Goal: Task Accomplishment & Management: Manage account settings

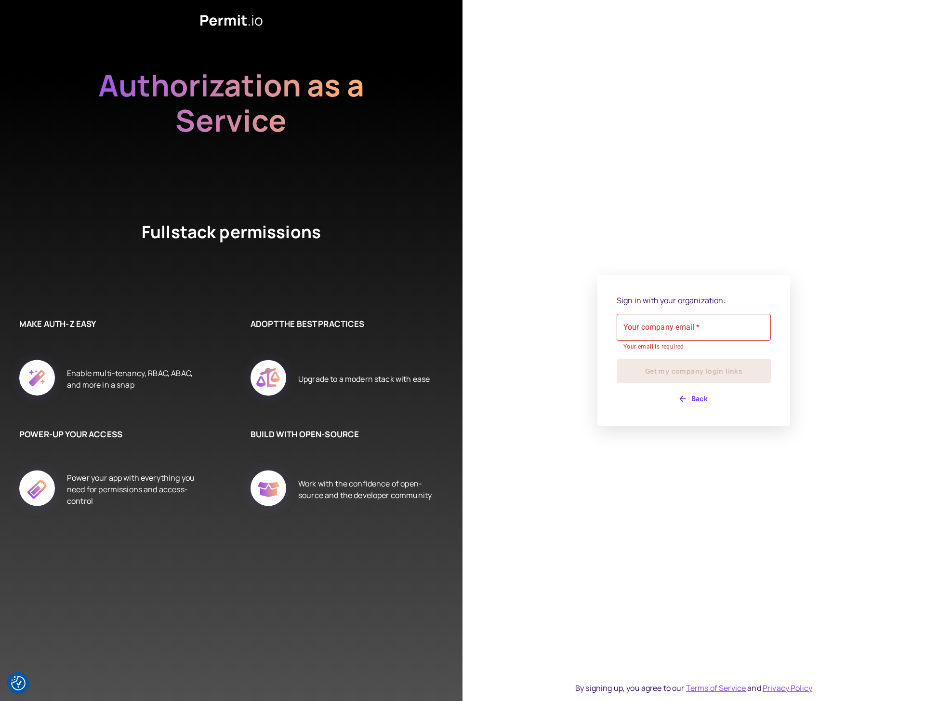
click at [670, 314] on div "Your company email   * Your company email   * Your email is required" at bounding box center [694, 333] width 154 height 38
type input "**********"
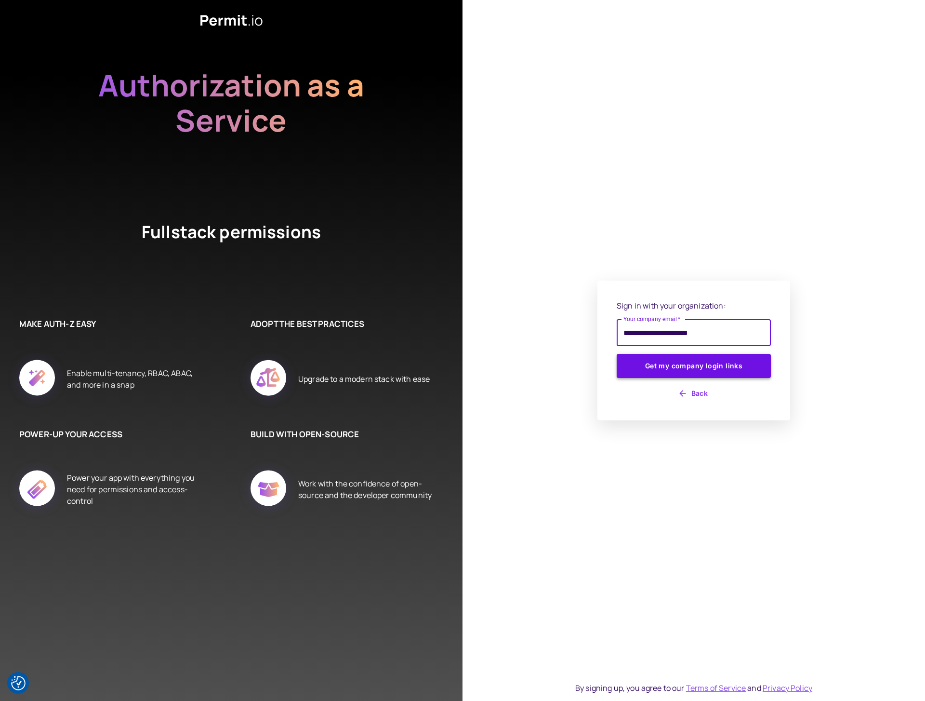
click at [678, 369] on button "Get my company login links" at bounding box center [694, 366] width 154 height 24
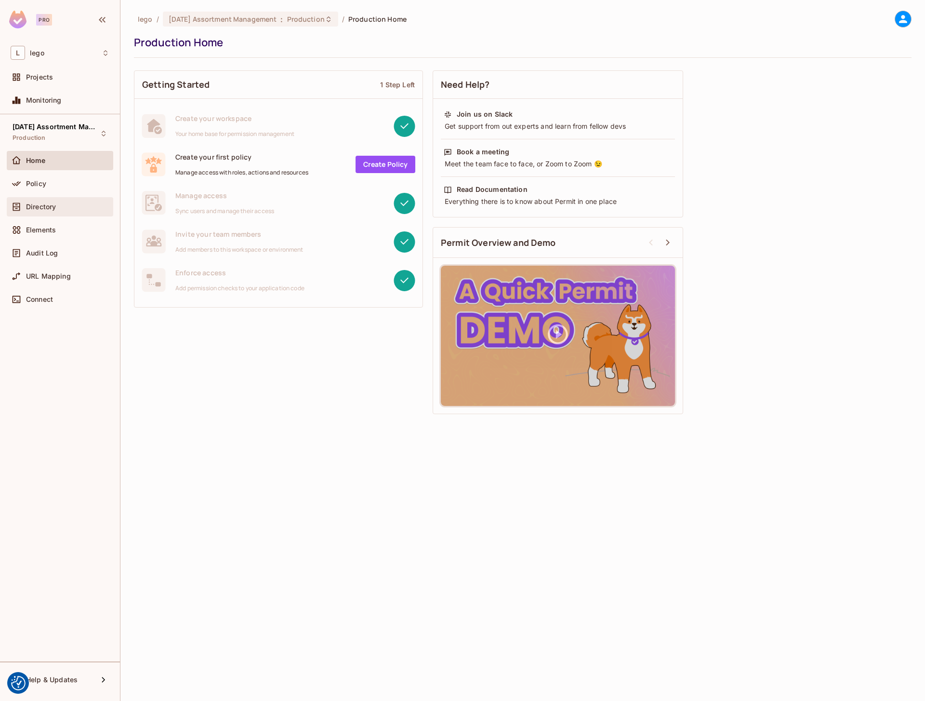
click at [30, 201] on div "Directory" at bounding box center [60, 207] width 99 height 12
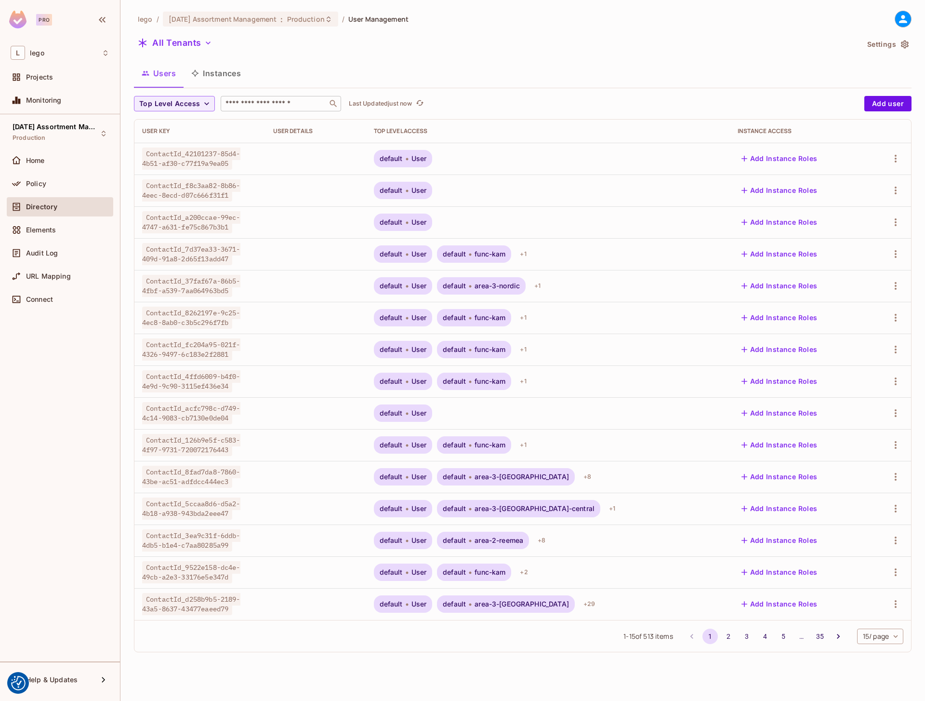
click at [252, 108] on div "​" at bounding box center [281, 103] width 120 height 15
paste input "**********"
type input "**********"
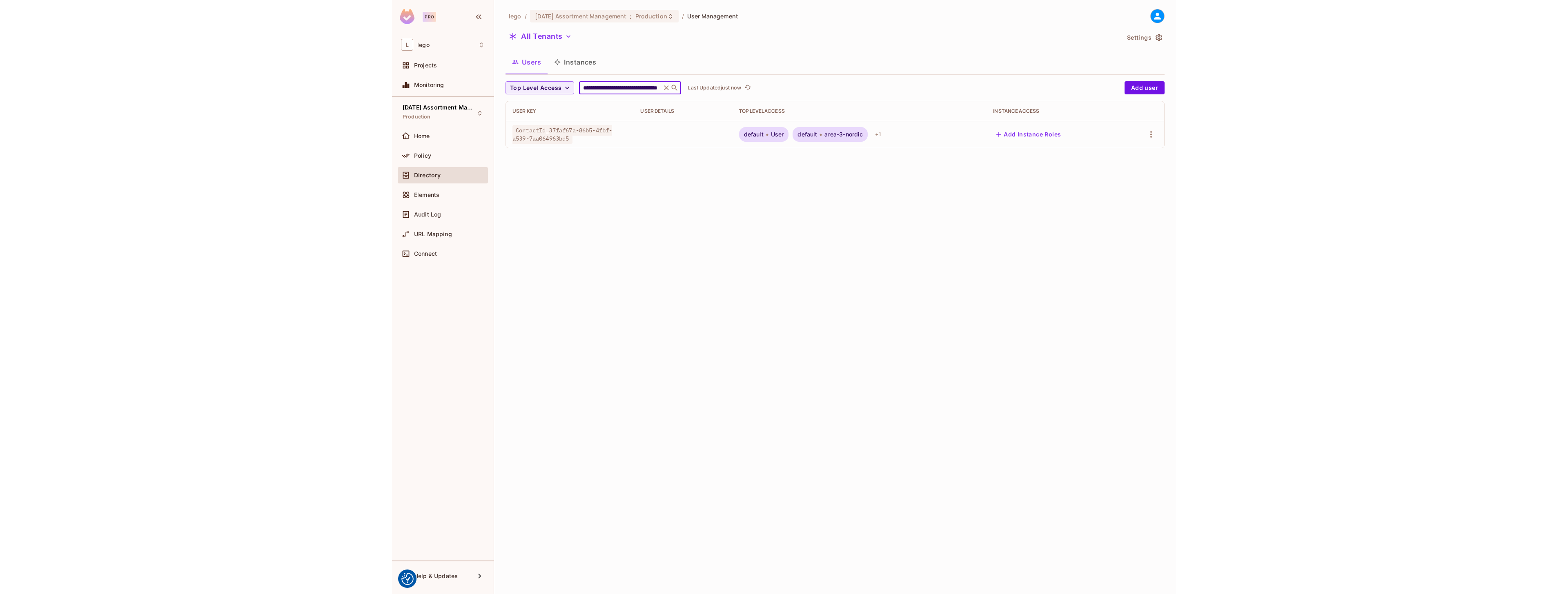
scroll to position [0, 0]
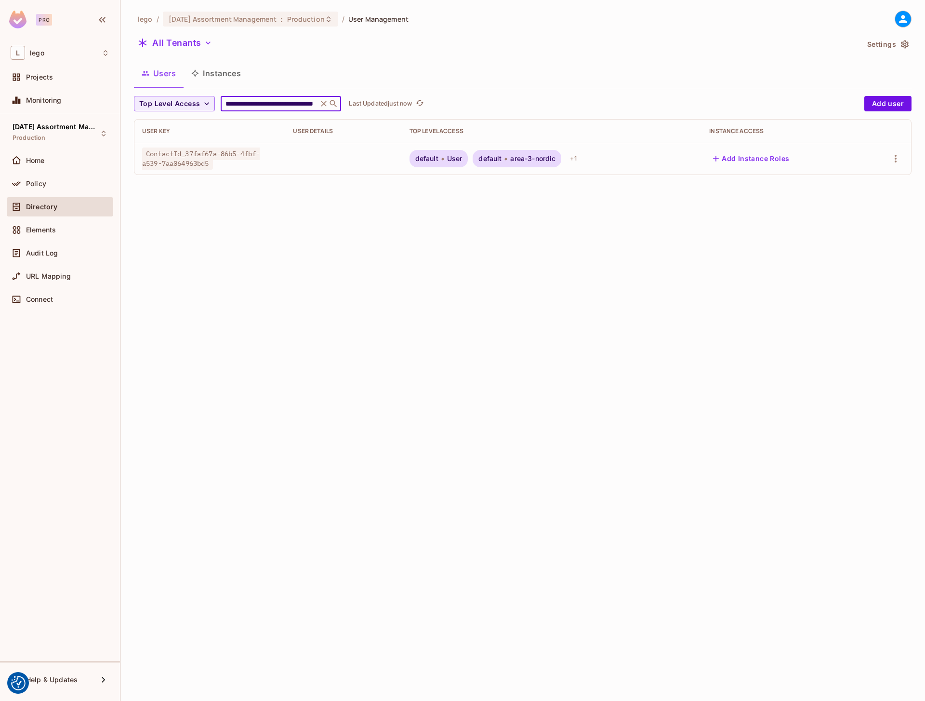
click at [767, 161] on button "Add Instance Roles" at bounding box center [751, 158] width 84 height 15
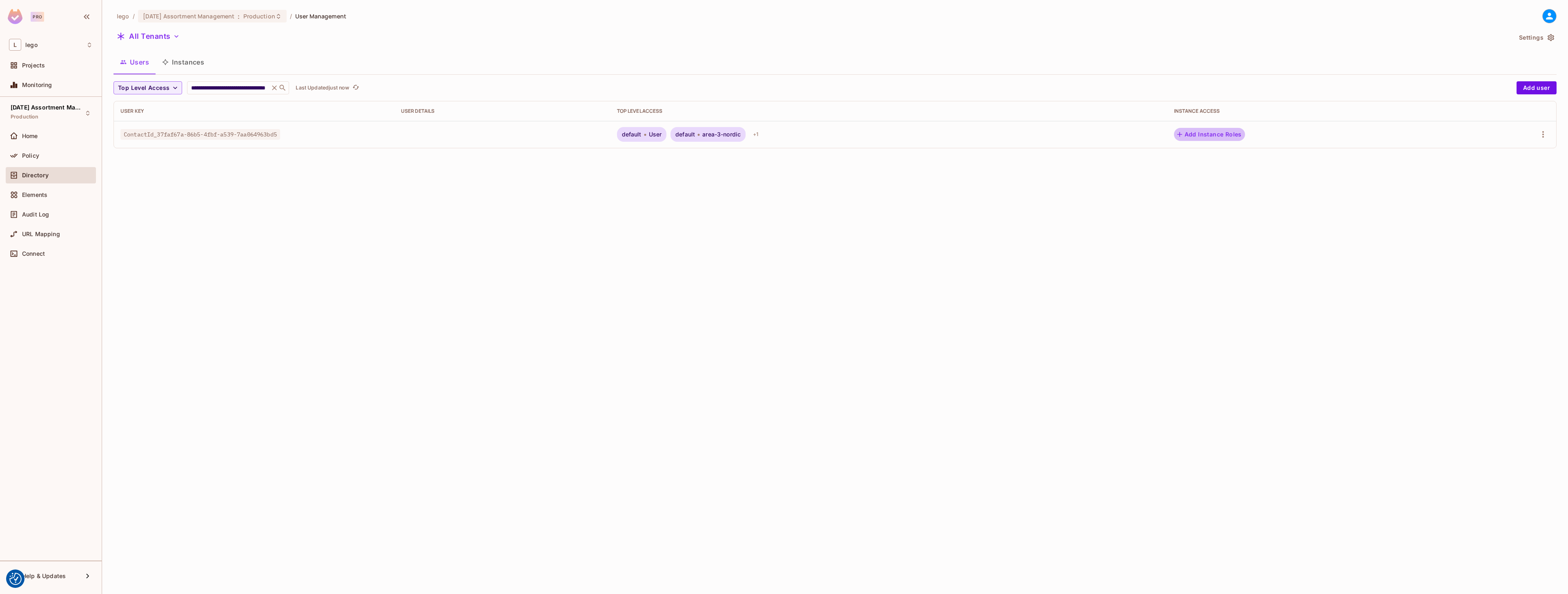
click at [784, 134] on button "Add Instance Roles" at bounding box center [1209, 134] width 71 height 13
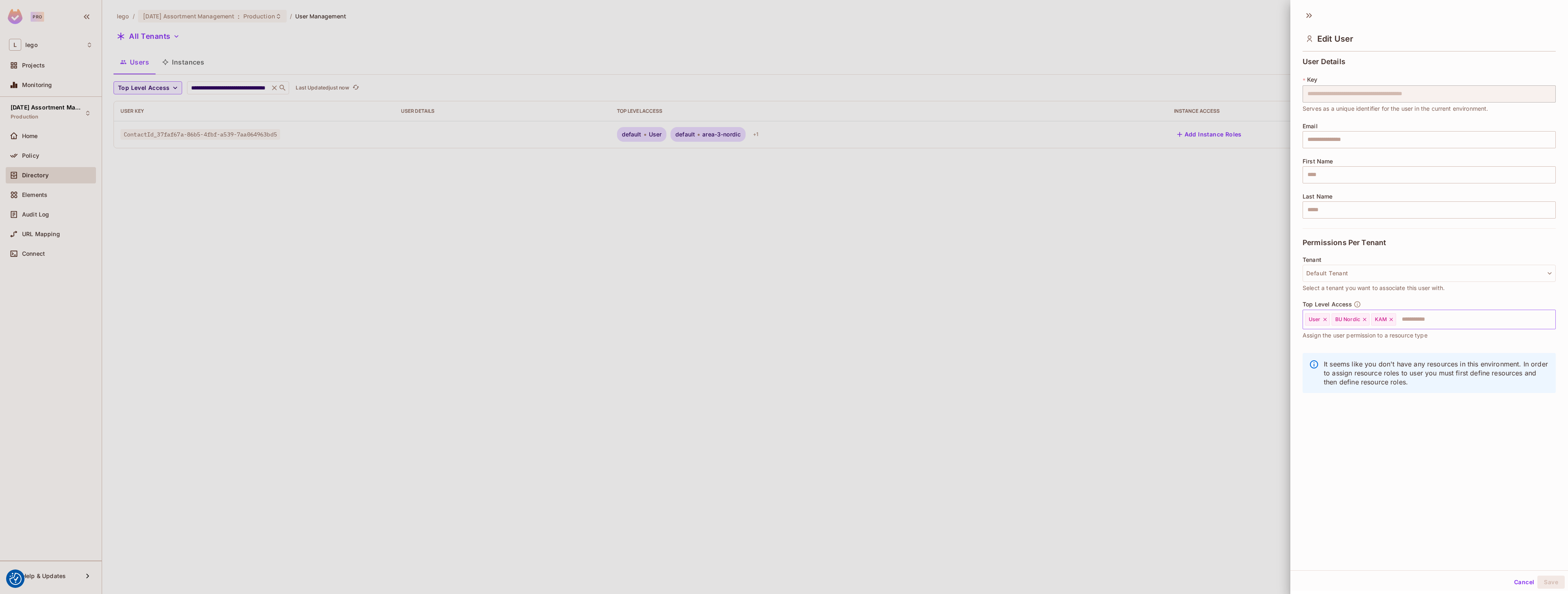
click at [784, 317] on input "text" at bounding box center [1468, 319] width 143 height 16
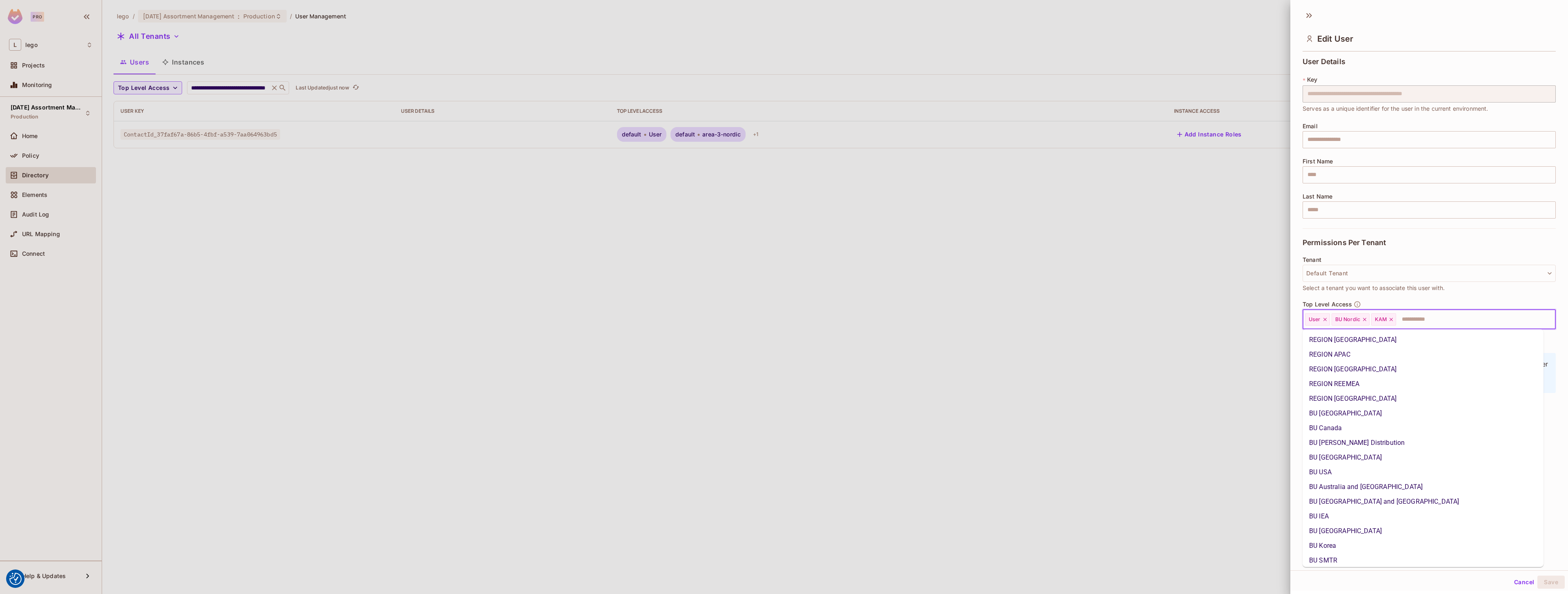
scroll to position [207, 0]
click at [784, 318] on input "text" at bounding box center [1468, 319] width 143 height 16
type input "**"
click at [784, 337] on li "BU [GEOGRAPHIC_DATA]" at bounding box center [1423, 339] width 241 height 14
click at [784, 321] on input "text" at bounding box center [1507, 319] width 65 height 16
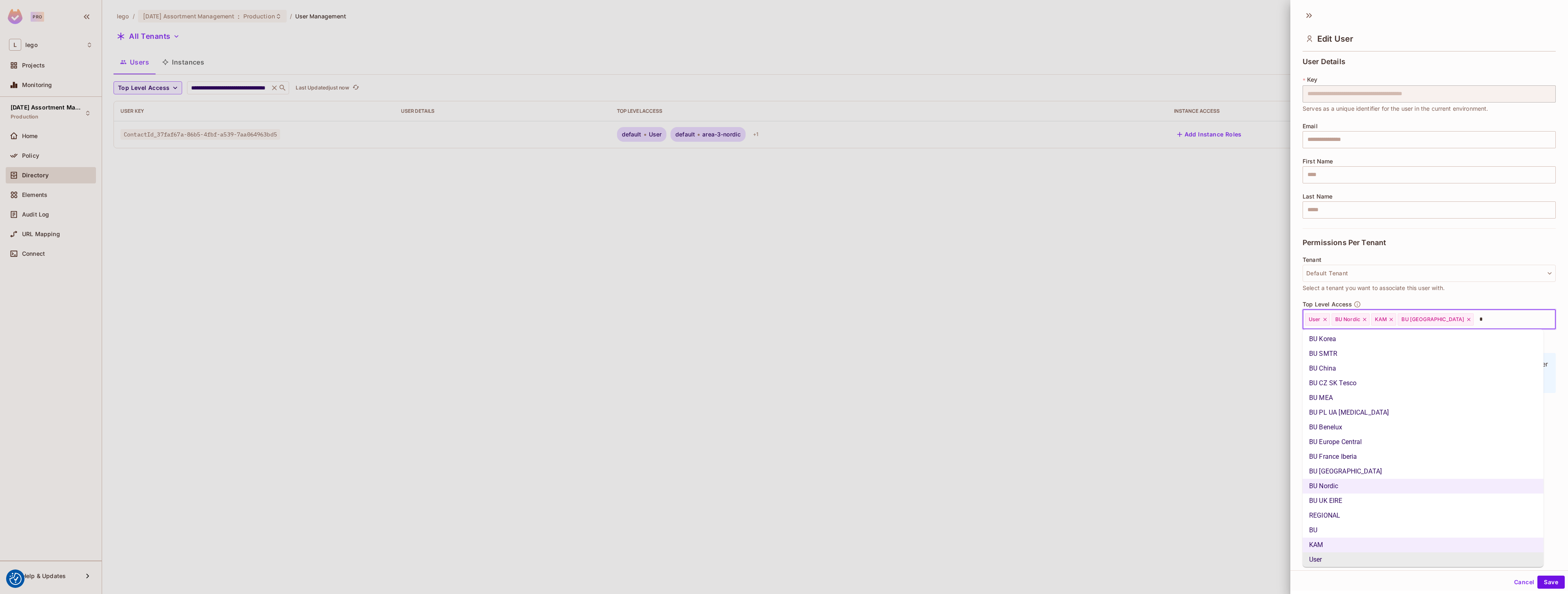
type input "**"
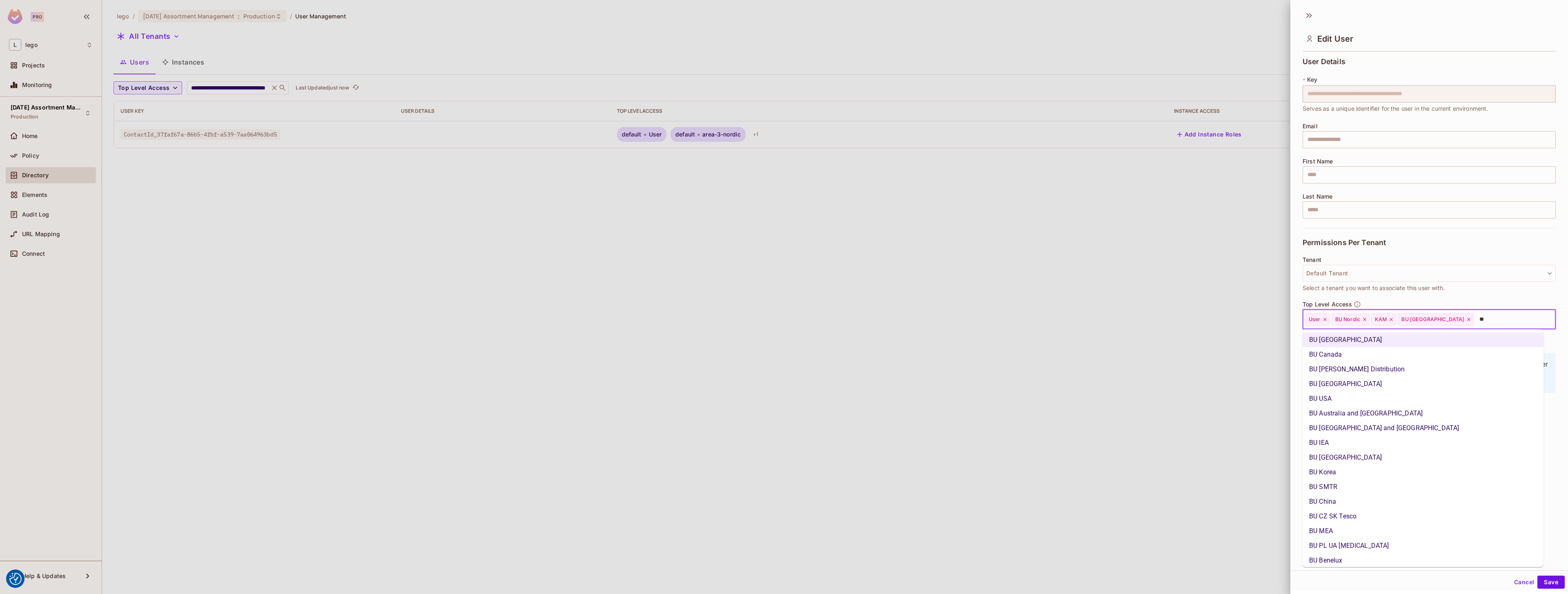
click at [784, 356] on li "BU Canada" at bounding box center [1423, 354] width 241 height 14
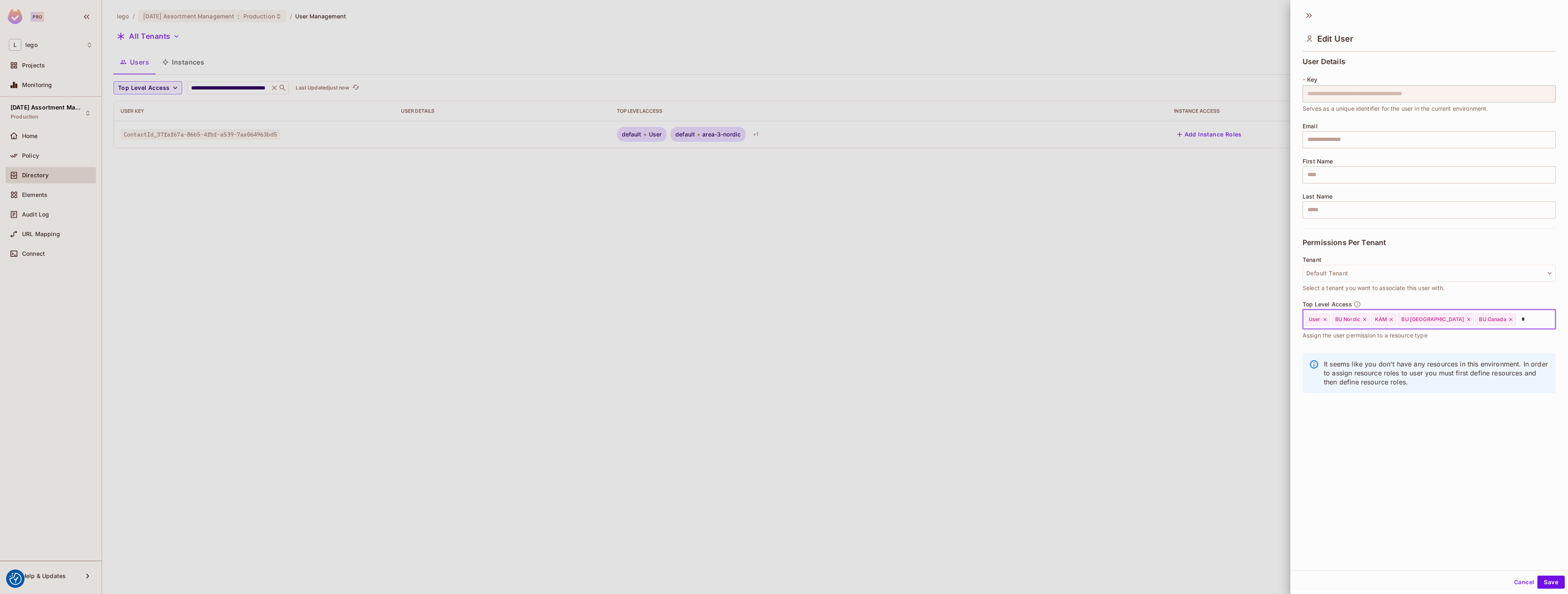
type input "**"
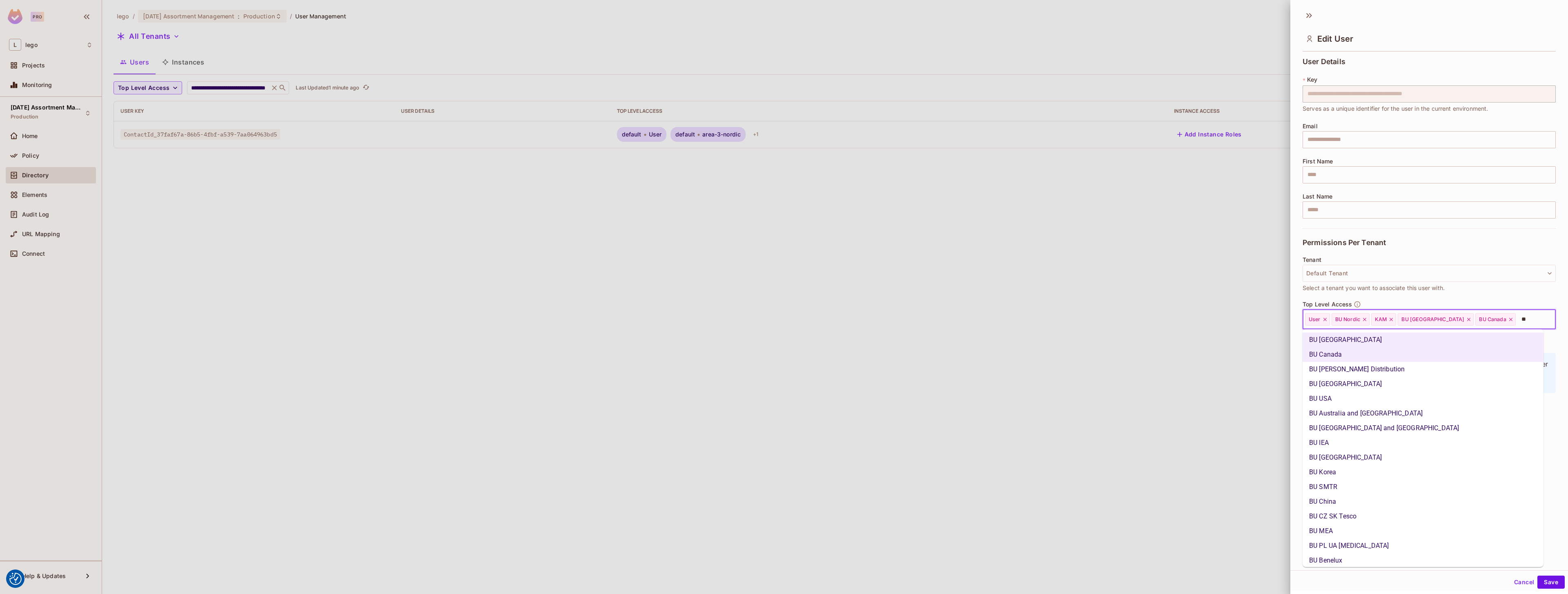
click at [784, 372] on li "BU [PERSON_NAME] Distribution" at bounding box center [1423, 369] width 241 height 14
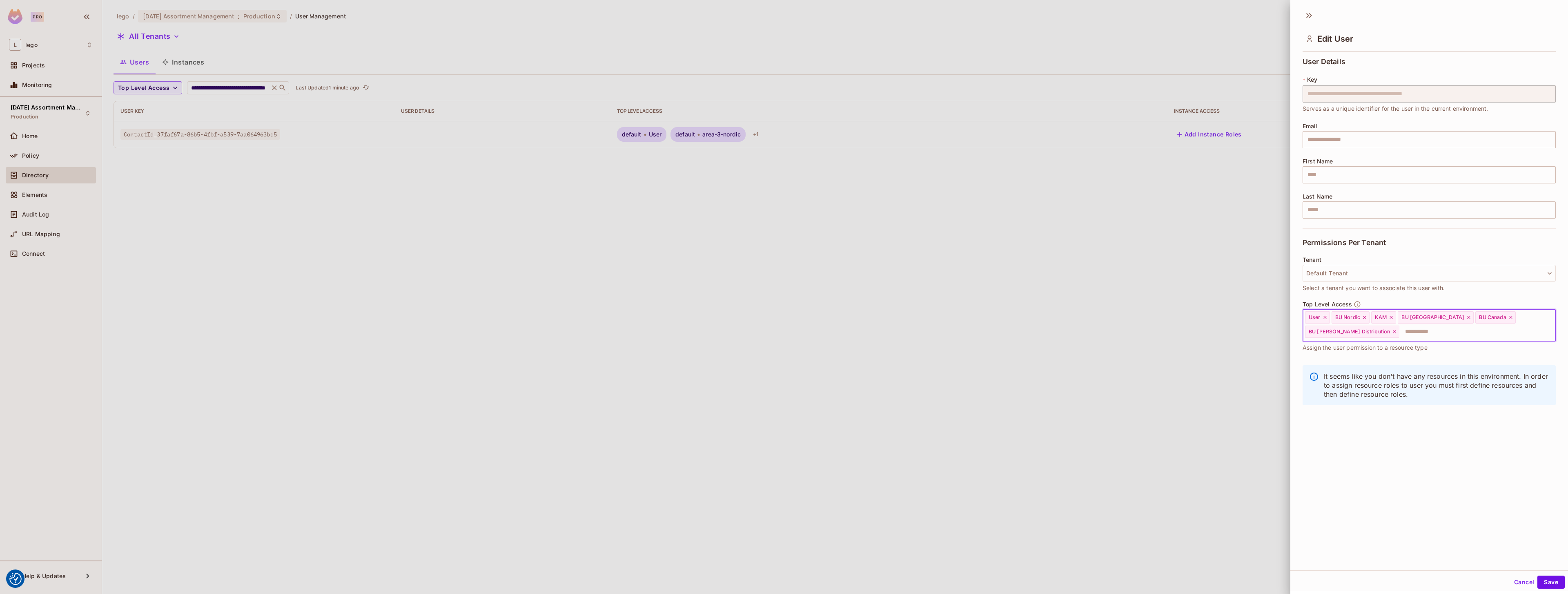
click at [784, 330] on input "text" at bounding box center [1470, 331] width 140 height 16
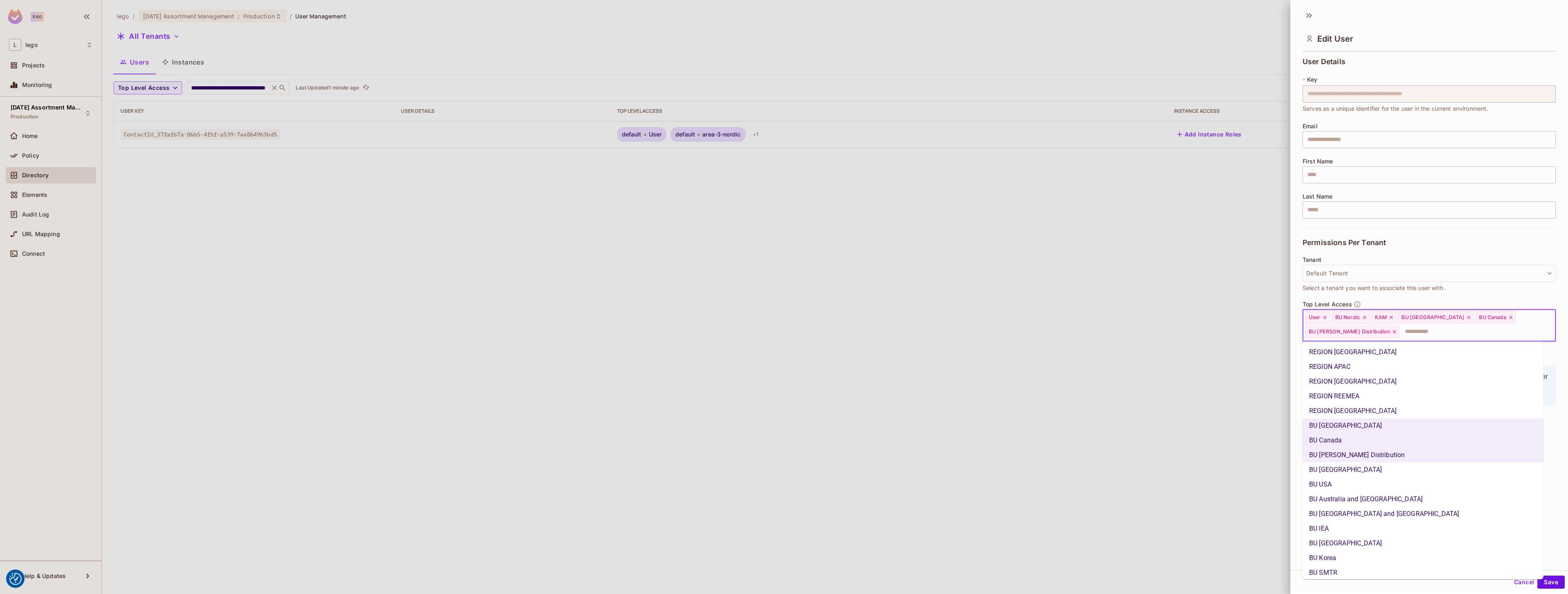
click at [784, 470] on li "BU [GEOGRAPHIC_DATA]" at bounding box center [1423, 469] width 241 height 14
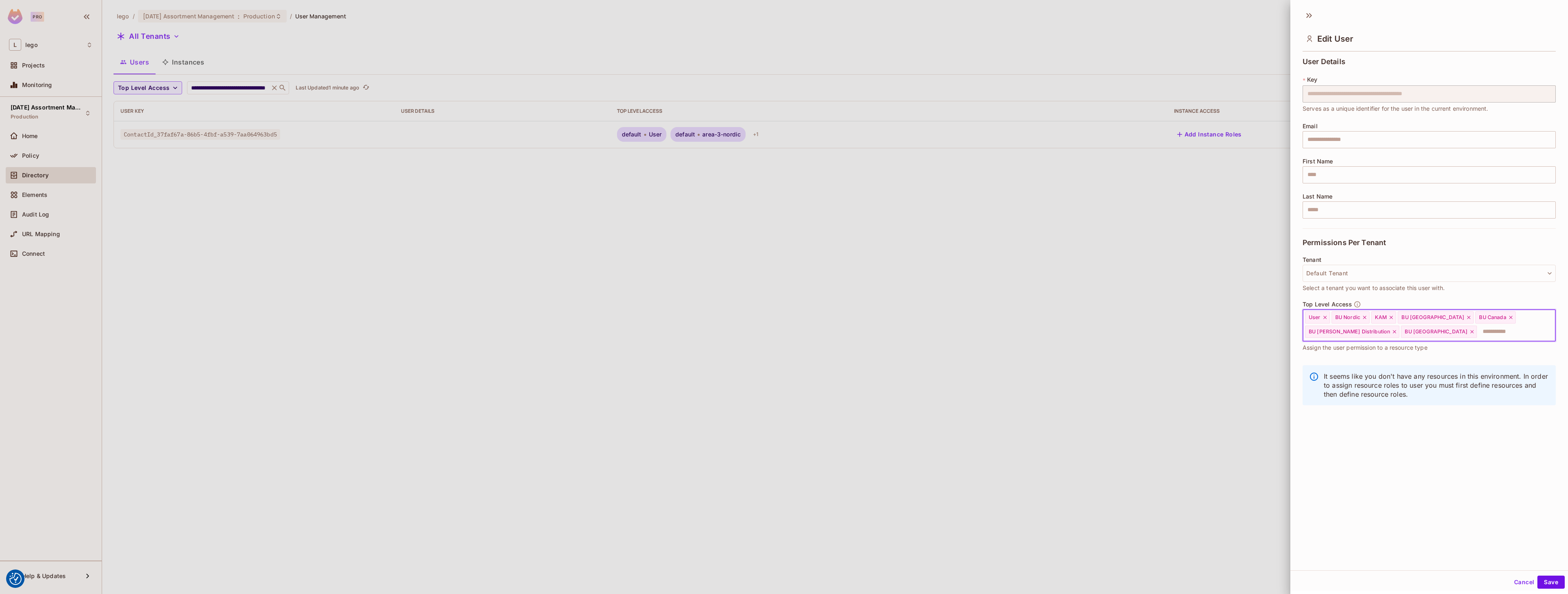
click at [784, 332] on input "text" at bounding box center [1509, 331] width 62 height 16
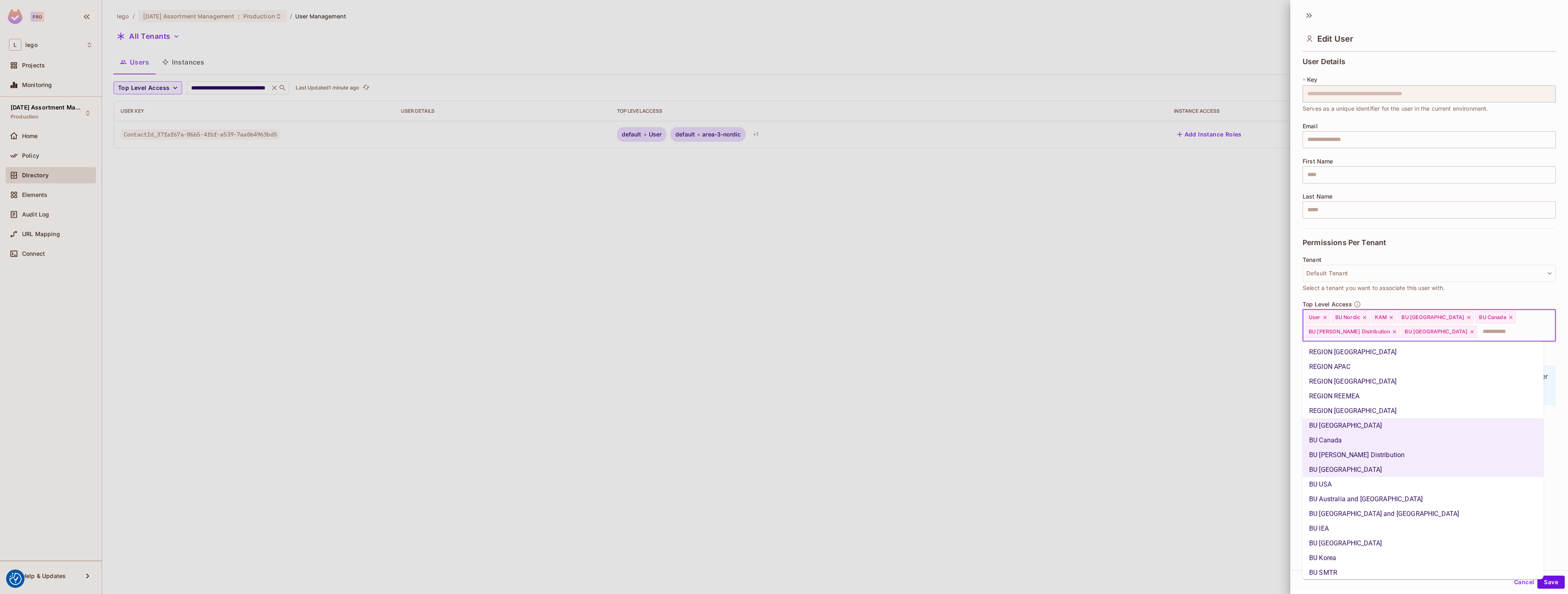
click at [784, 489] on li "BU USA" at bounding box center [1423, 484] width 241 height 14
click at [784, 333] on input "text" at bounding box center [1526, 331] width 28 height 16
click at [784, 502] on li "BU Australia and [GEOGRAPHIC_DATA]" at bounding box center [1423, 498] width 241 height 14
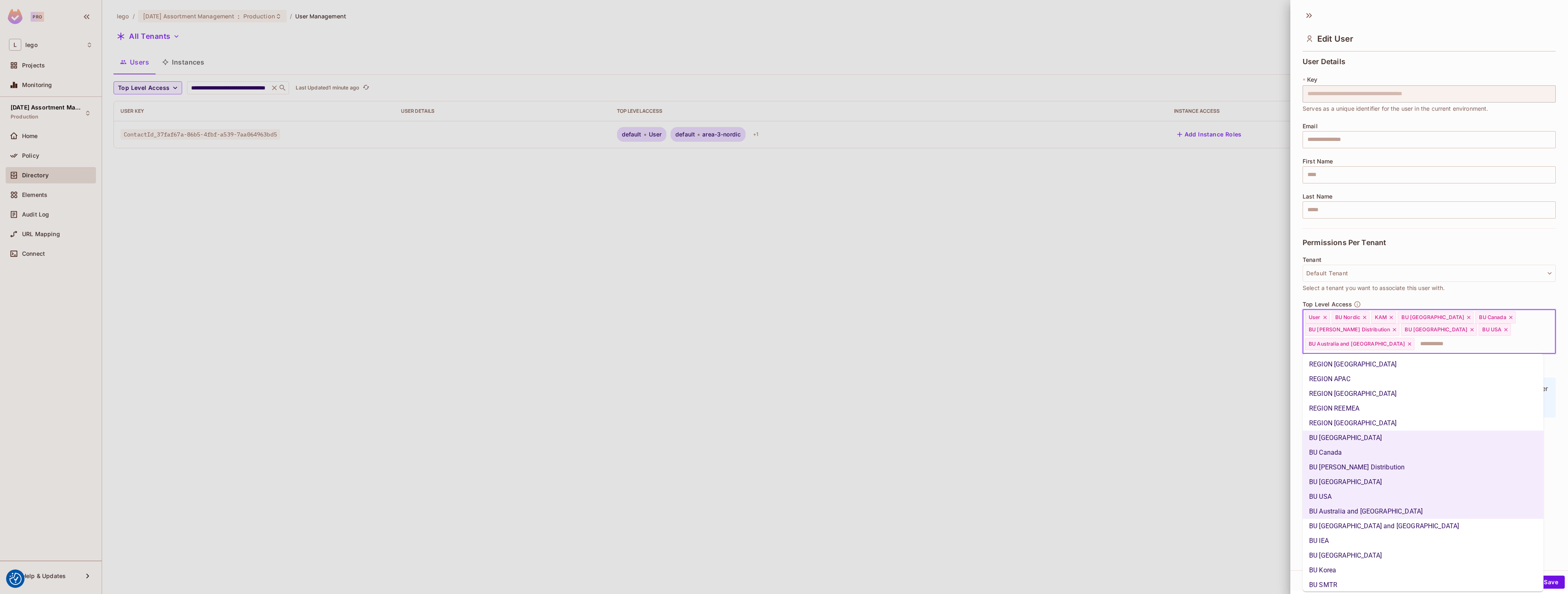
click at [784, 347] on input "text" at bounding box center [1477, 343] width 125 height 16
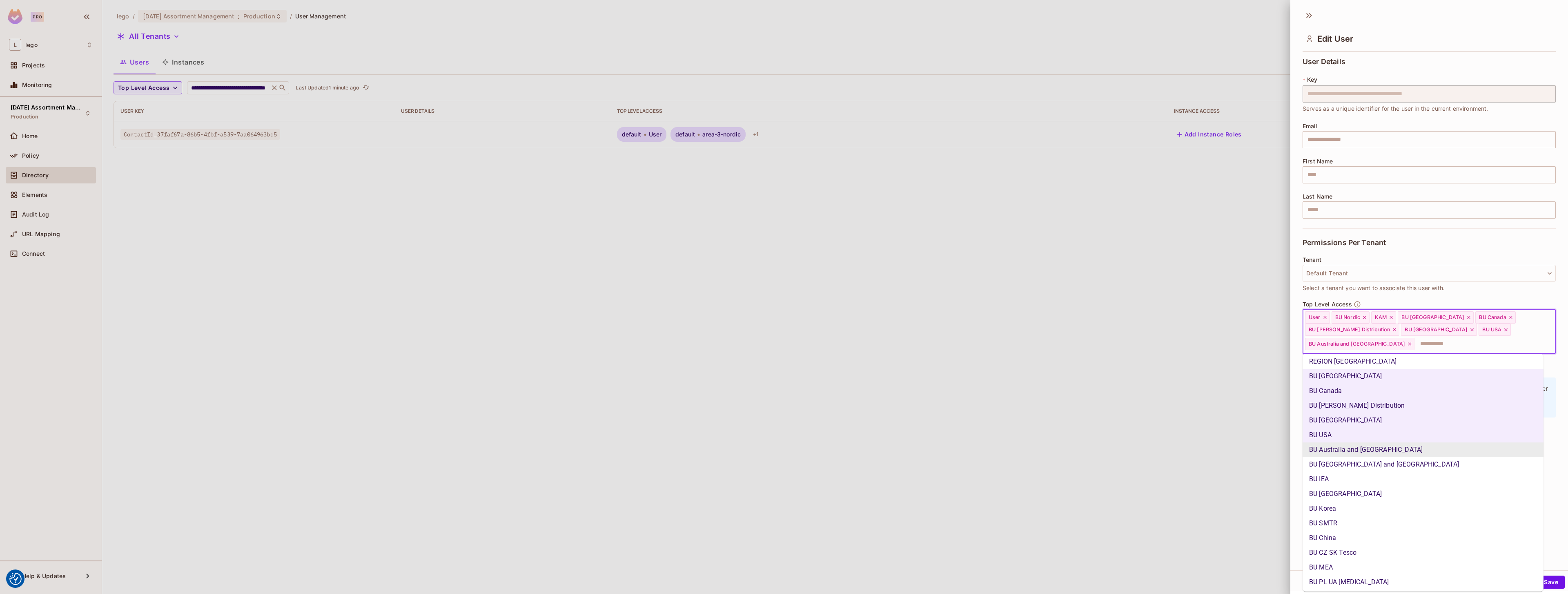
scroll to position [75, 0]
click at [784, 467] on li "BU IEA" at bounding box center [1423, 465] width 241 height 14
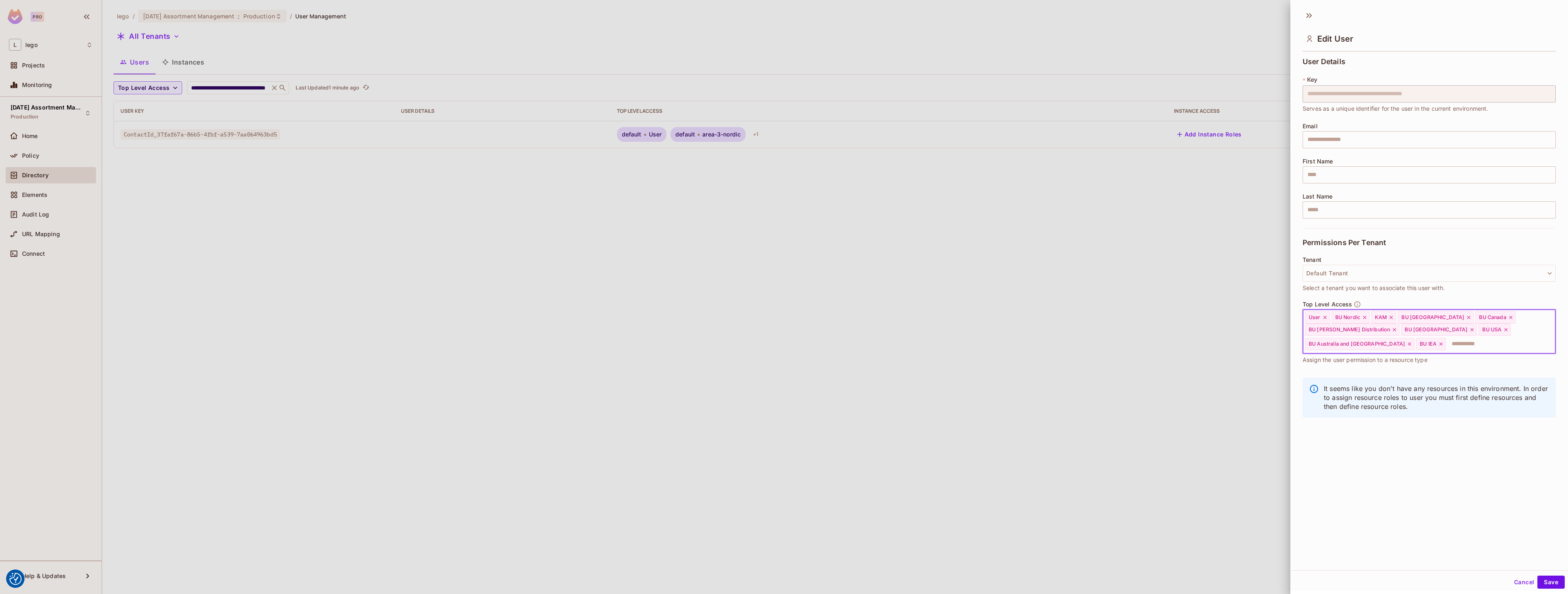
click at [784, 347] on input "text" at bounding box center [1493, 343] width 93 height 16
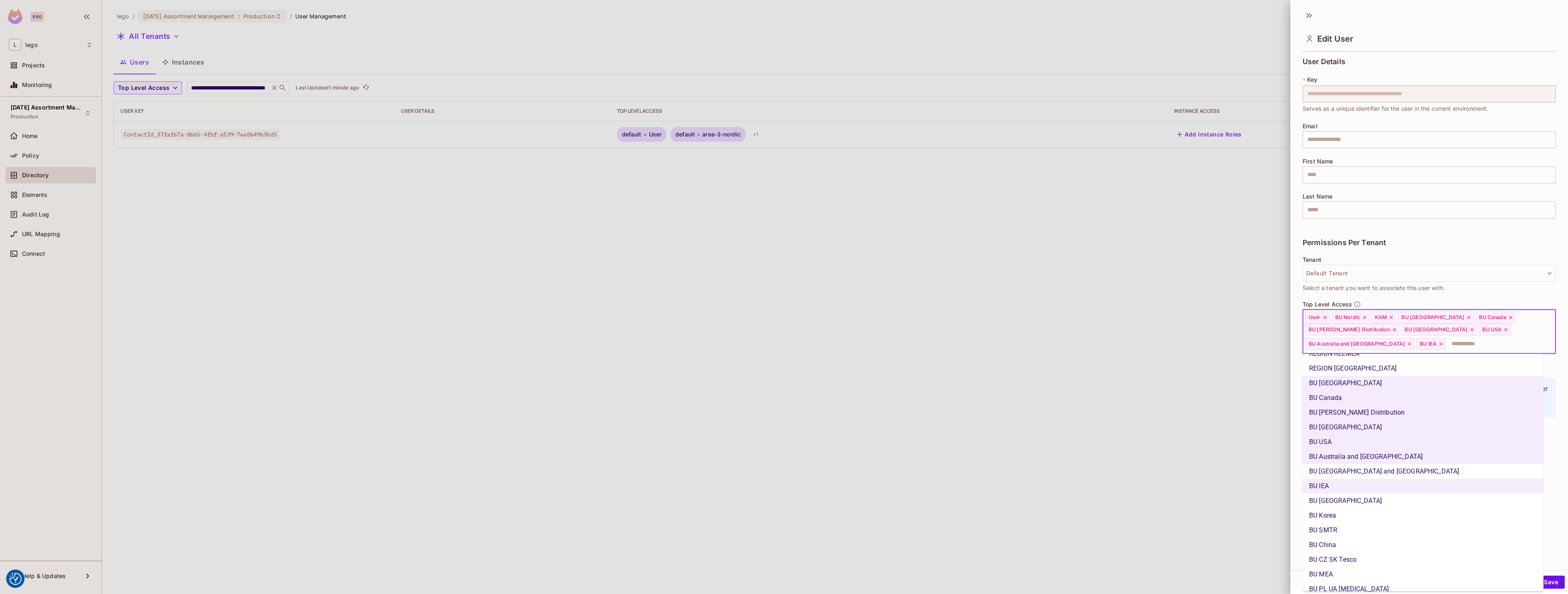
scroll to position [61, 0]
click at [784, 522] on li "BU SMTR" at bounding box center [1423, 523] width 241 height 14
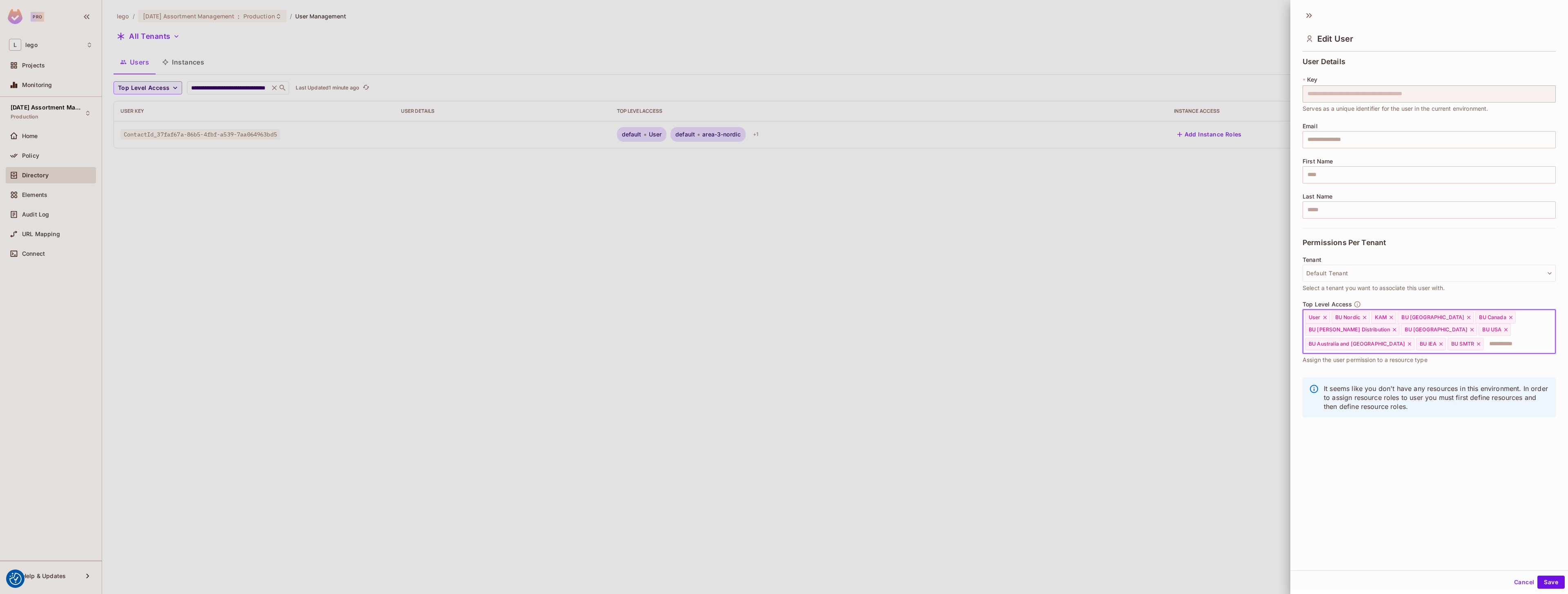
click at [784, 345] on icon at bounding box center [1478, 343] width 6 height 6
click at [784, 345] on input "text" at bounding box center [1493, 343] width 93 height 16
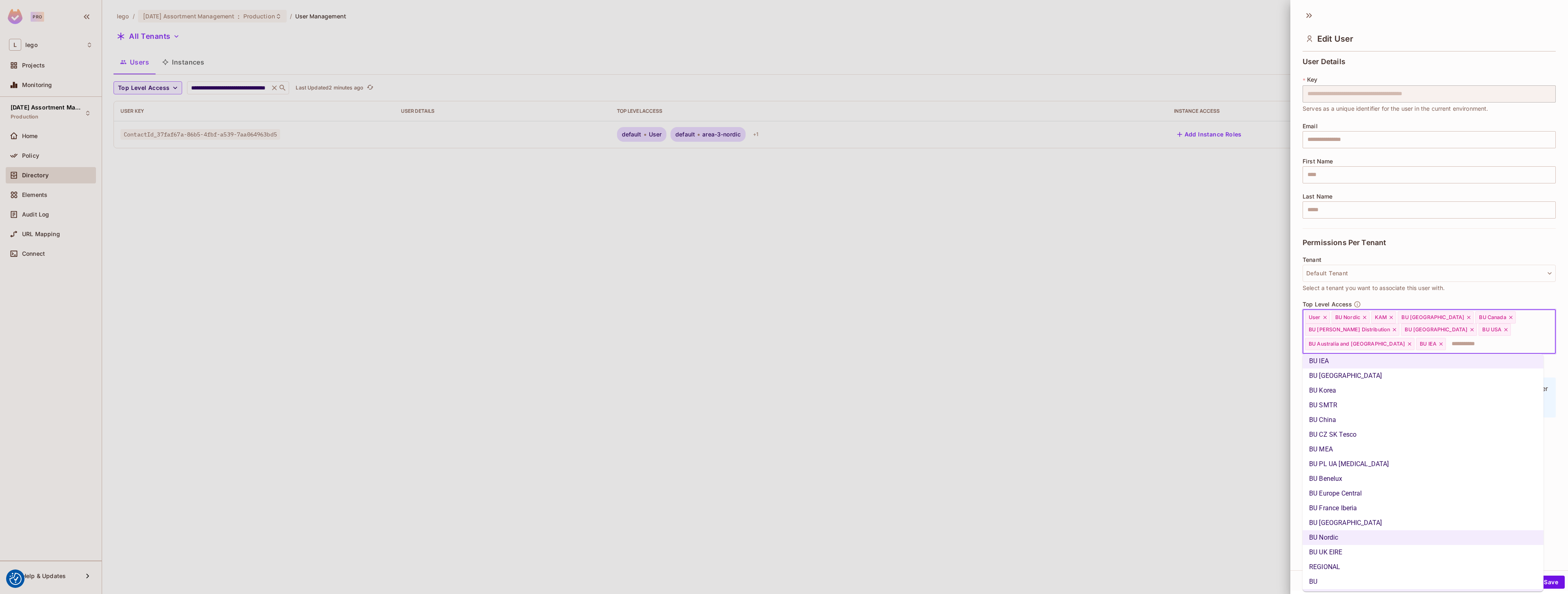
scroll to position [176, 0]
click at [784, 438] on li "BU CZ SK Tesco" at bounding box center [1423, 437] width 241 height 14
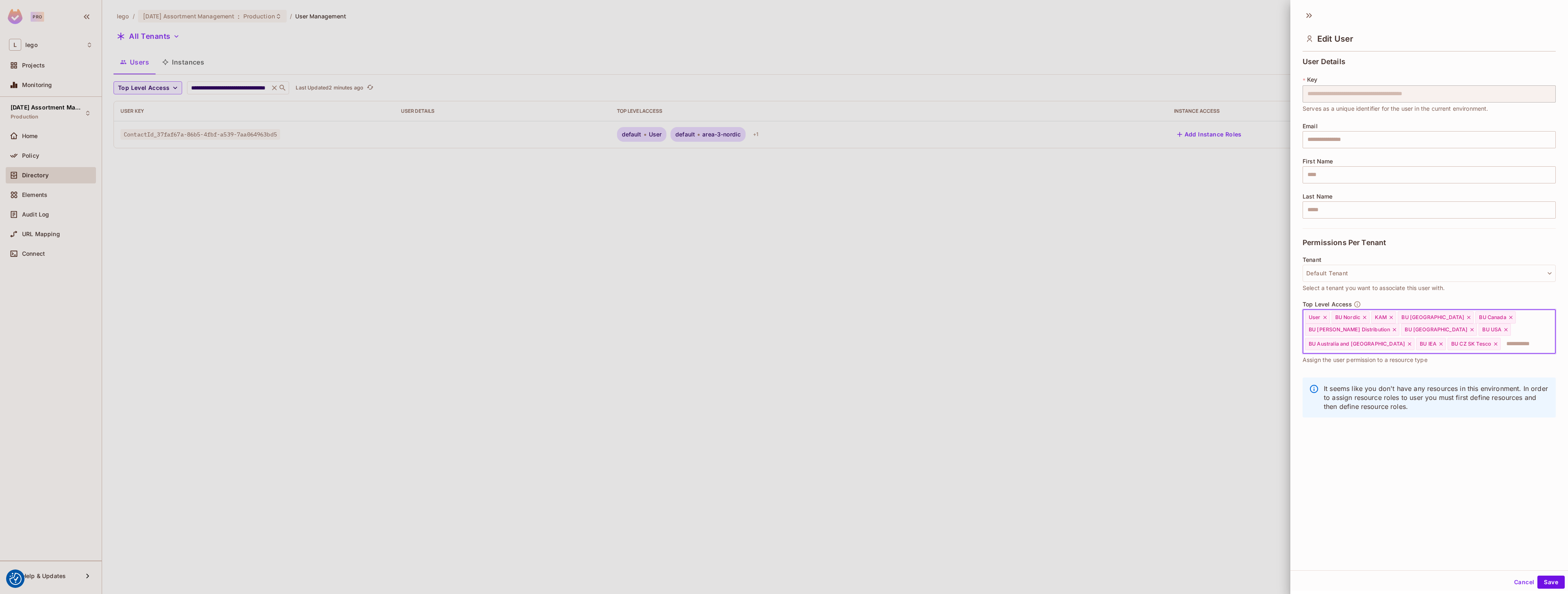
click at [784, 341] on input "text" at bounding box center [1521, 343] width 38 height 16
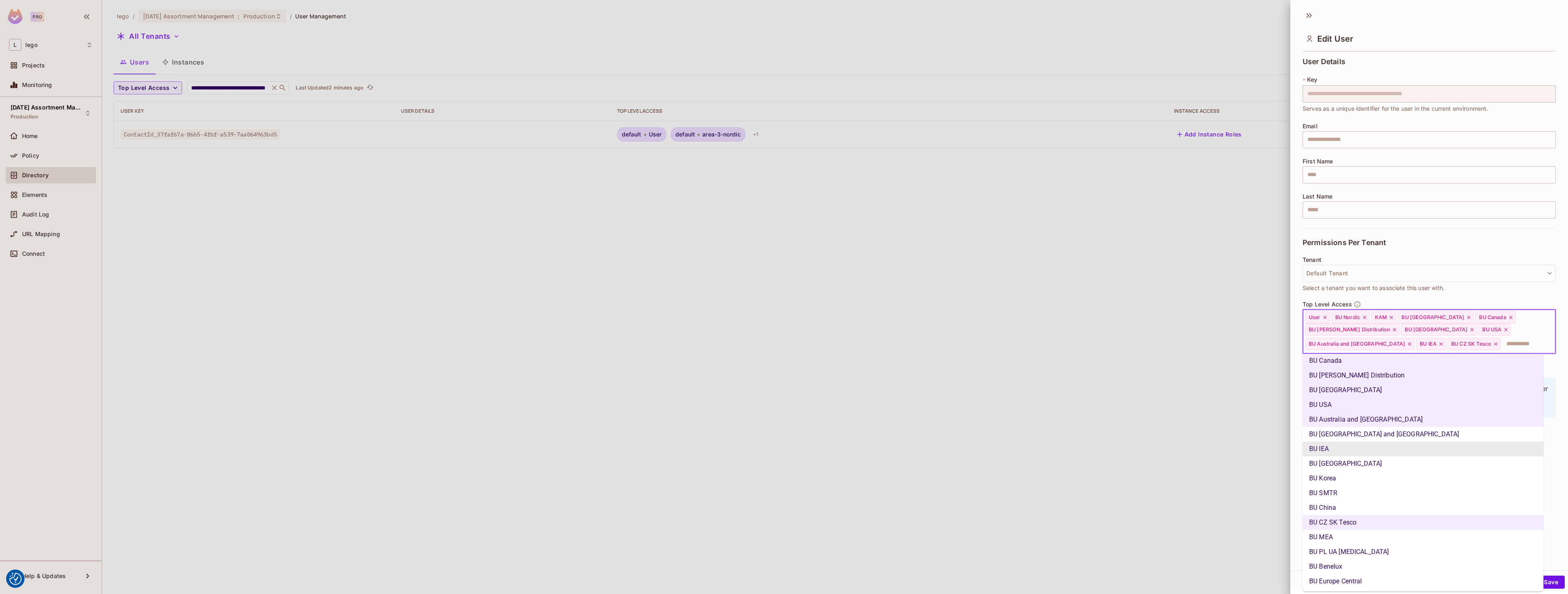
scroll to position [108, 0]
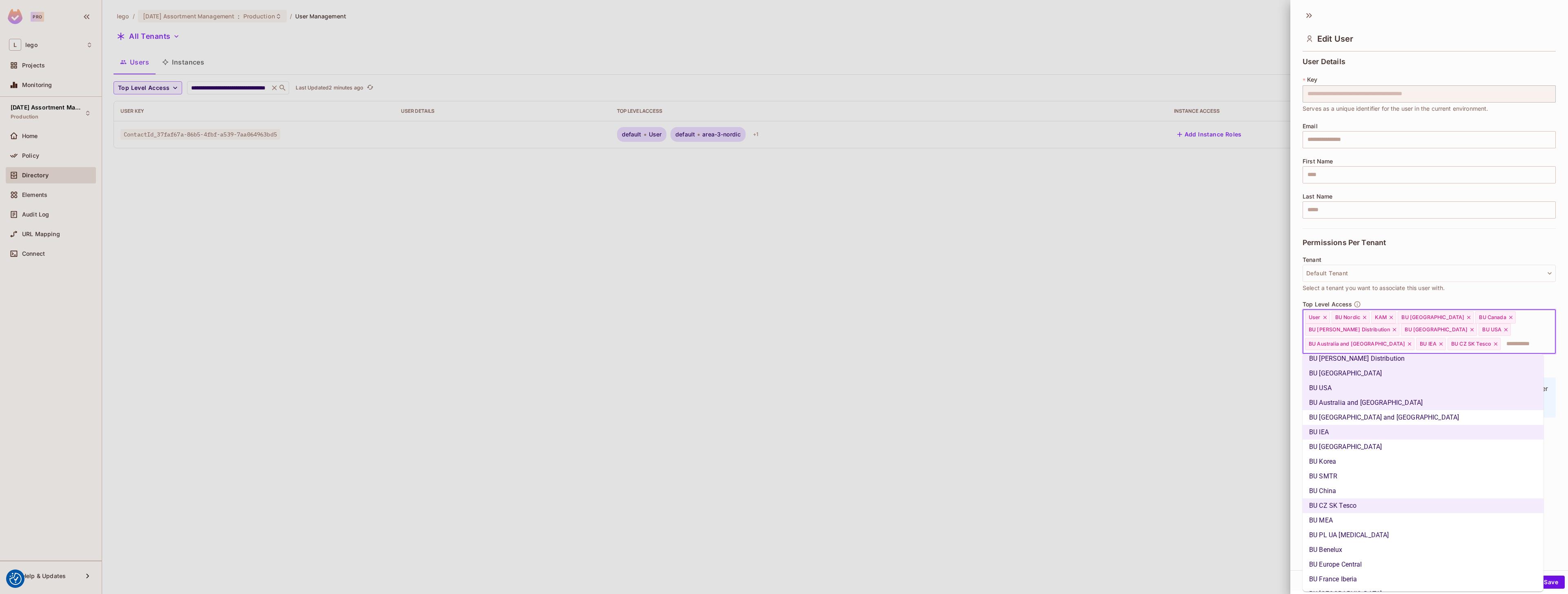
click at [784, 522] on li "BU MEA" at bounding box center [1423, 519] width 241 height 14
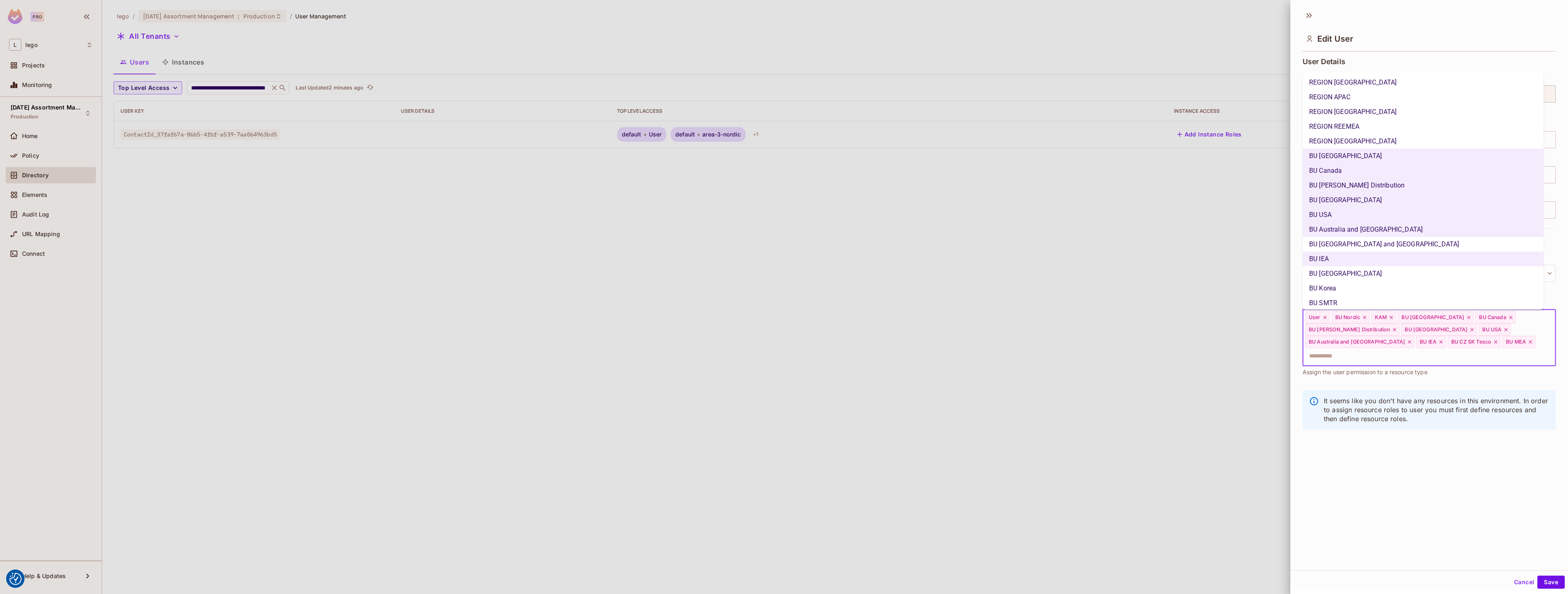
click at [784, 358] on input "text" at bounding box center [1422, 356] width 236 height 16
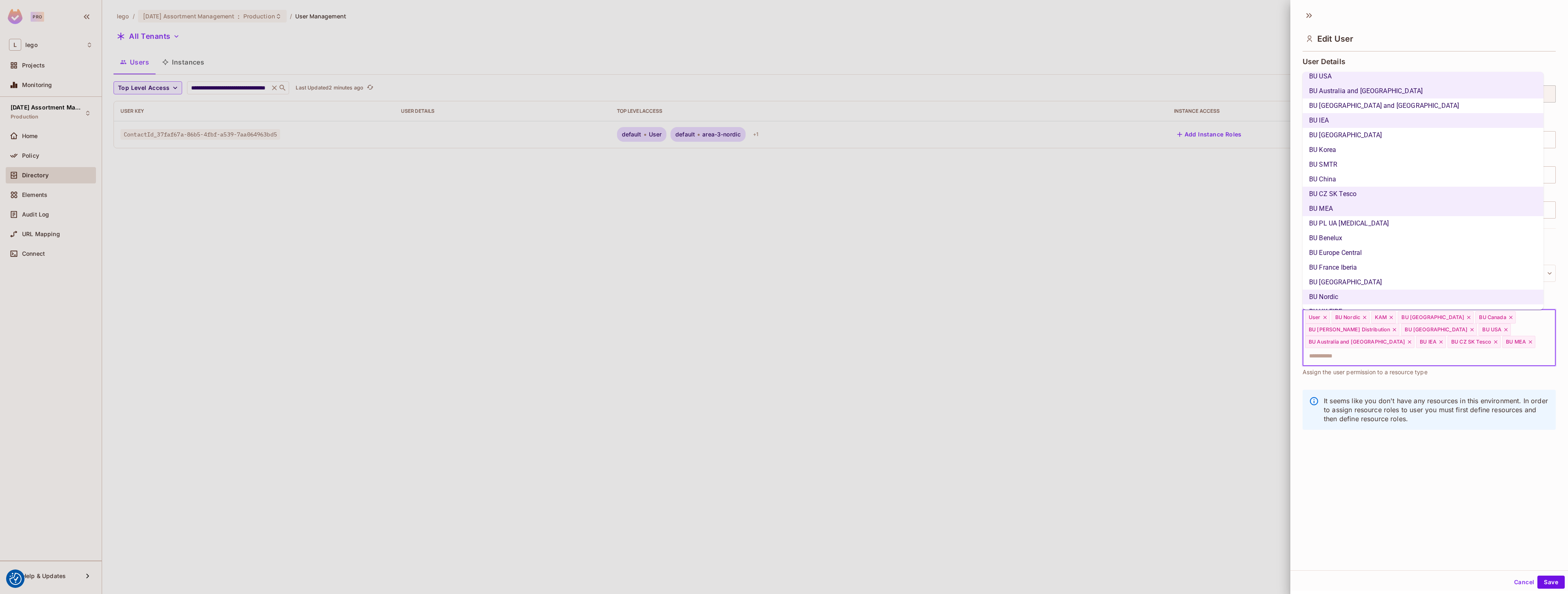
scroll to position [152, 0]
click at [784, 210] on li "BU PL UA [MEDICAL_DATA]" at bounding box center [1423, 209] width 241 height 14
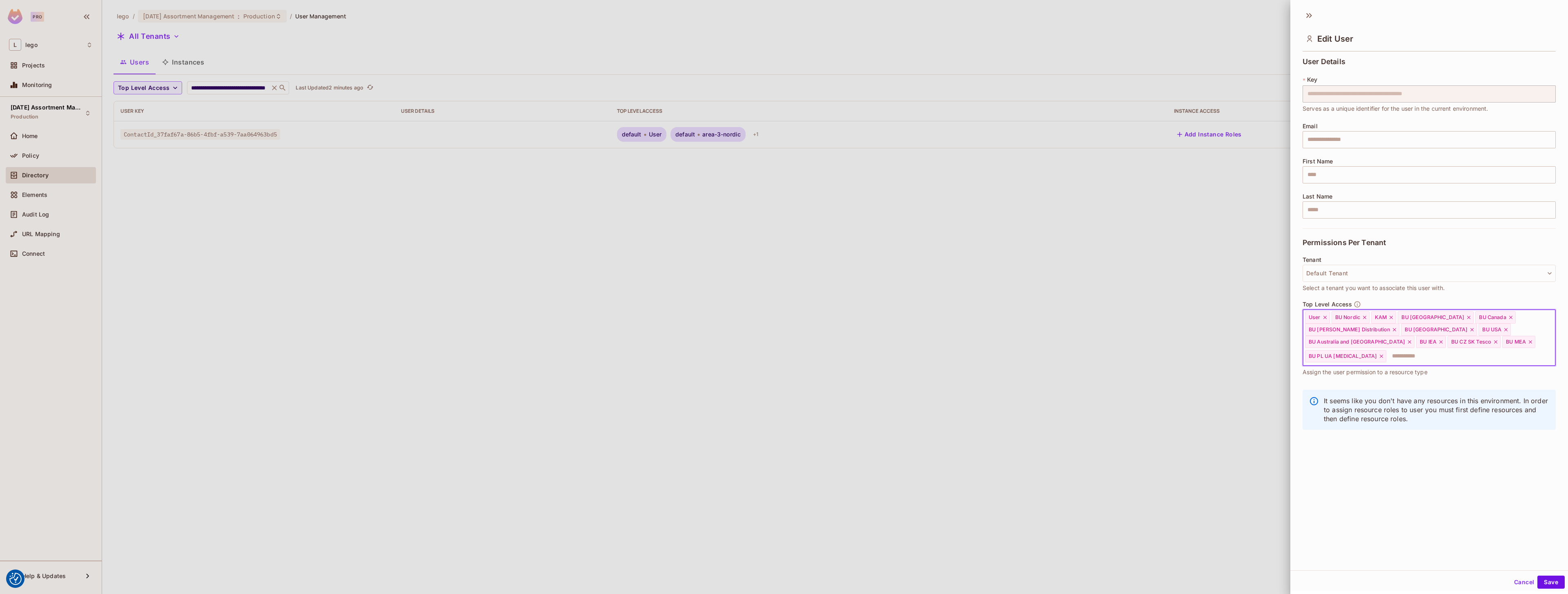
click at [784, 358] on input "text" at bounding box center [1464, 356] width 153 height 16
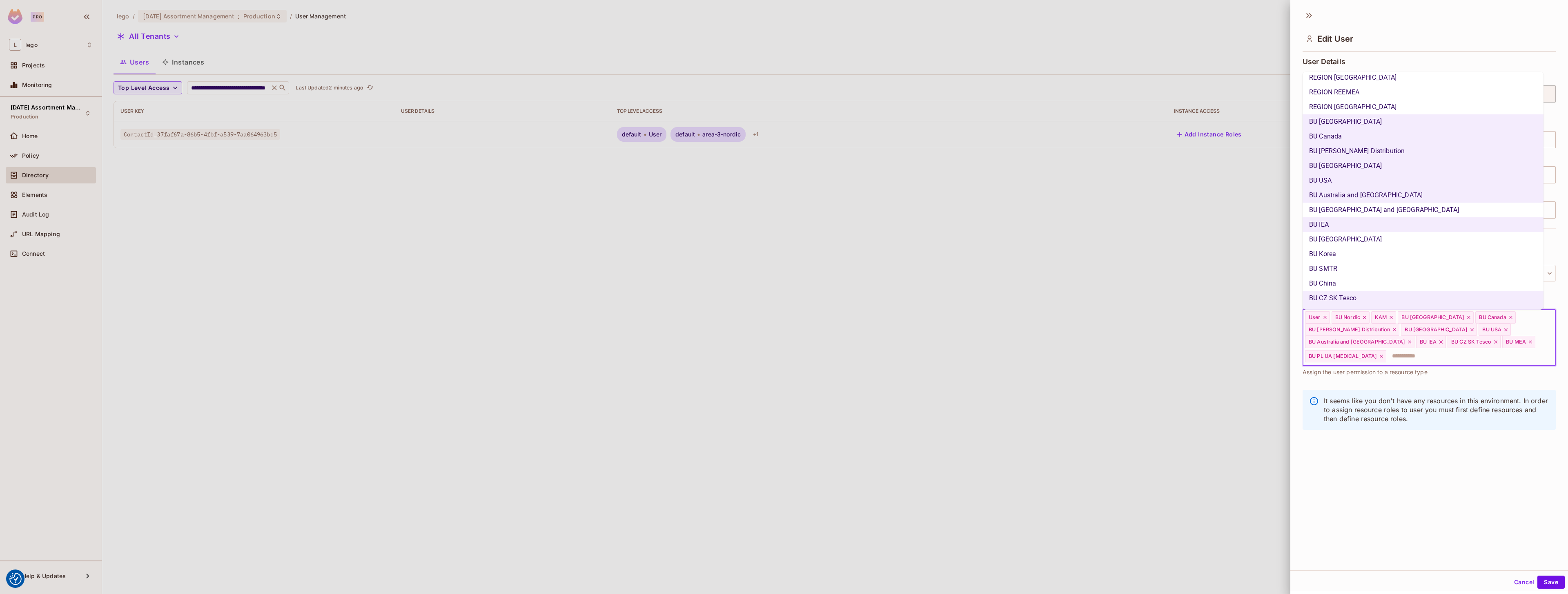
scroll to position [108, 0]
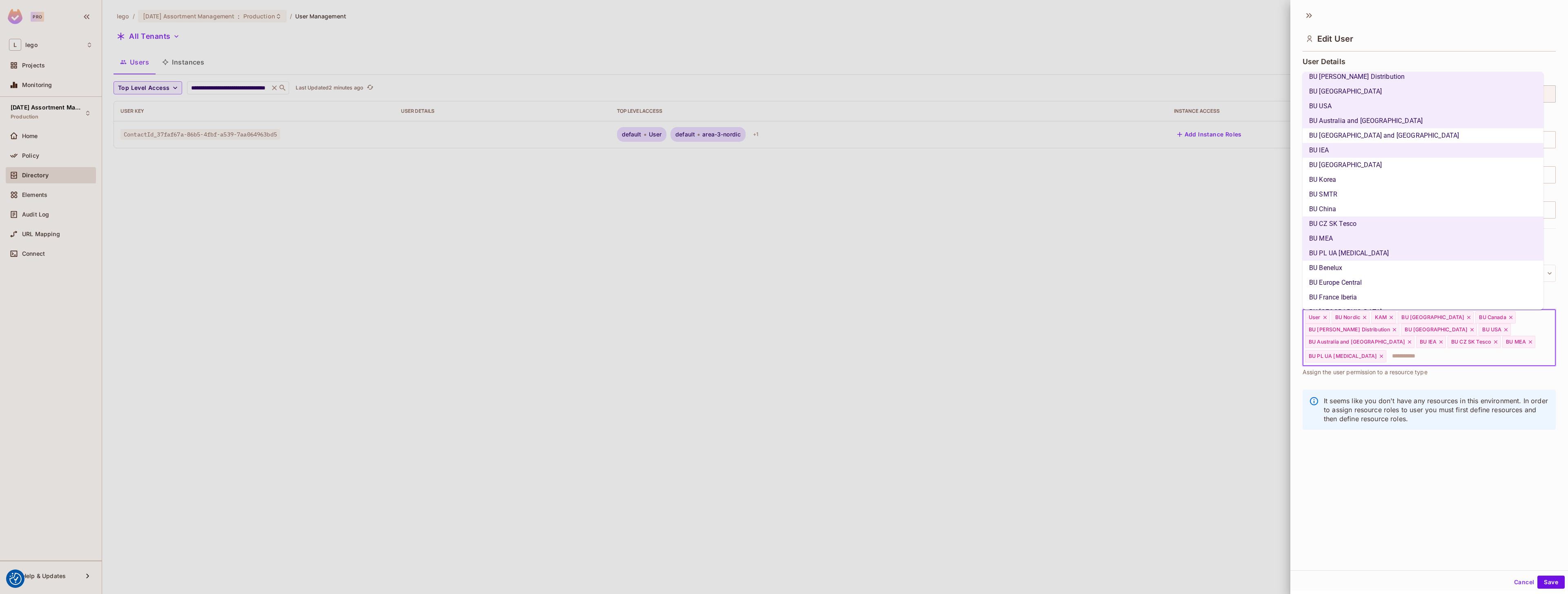
click at [784, 267] on li "BU Benelux" at bounding box center [1423, 267] width 241 height 14
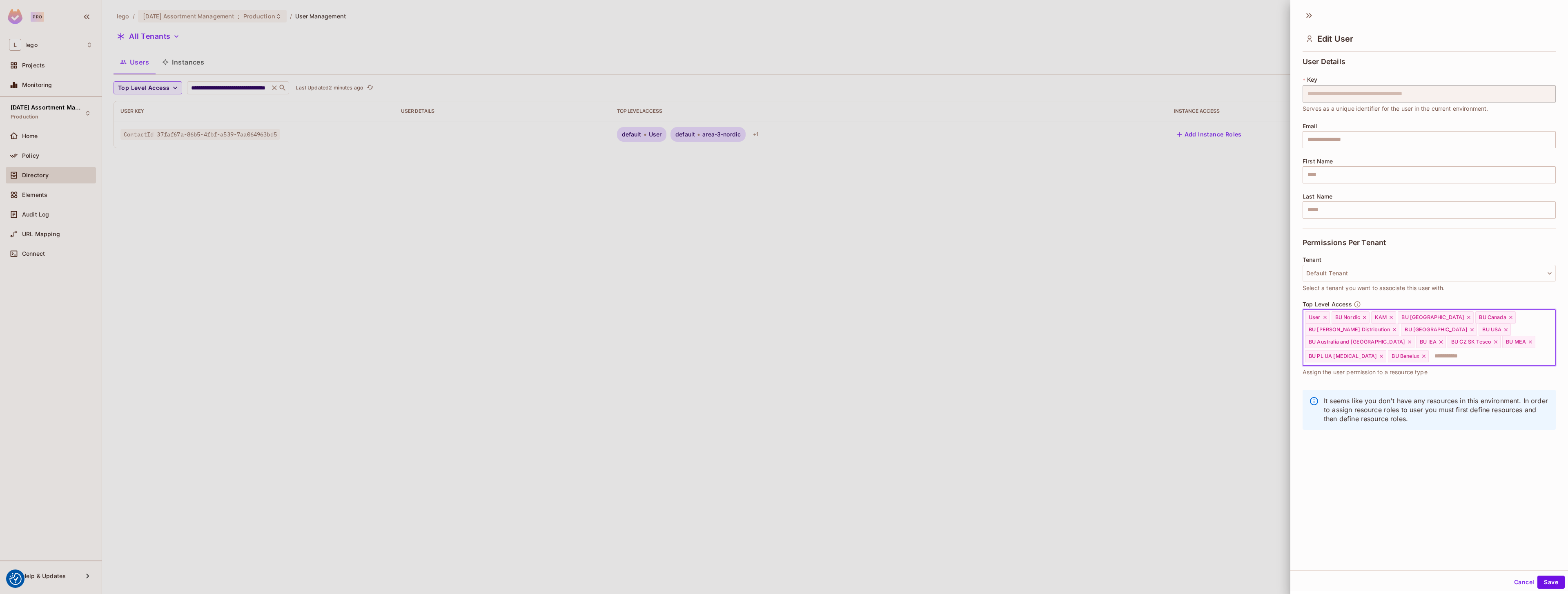
click at [784, 356] on input "text" at bounding box center [1485, 356] width 110 height 16
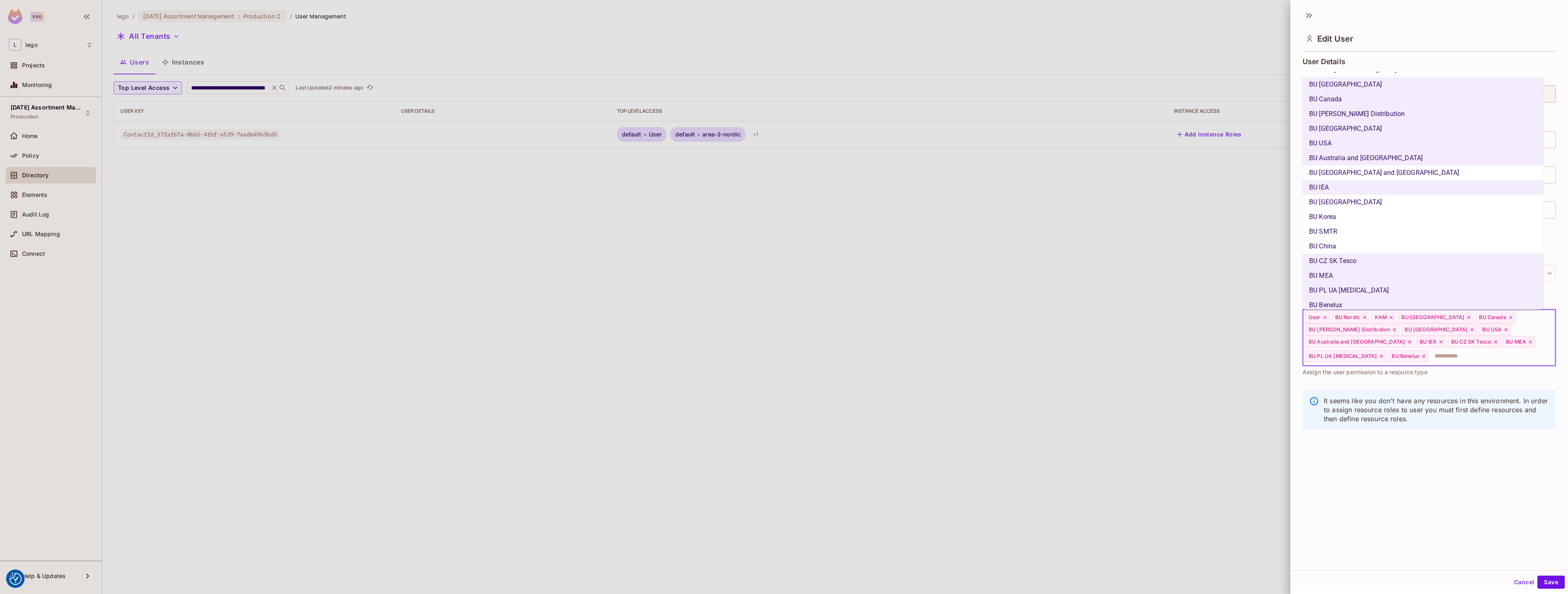
scroll to position [110, 0]
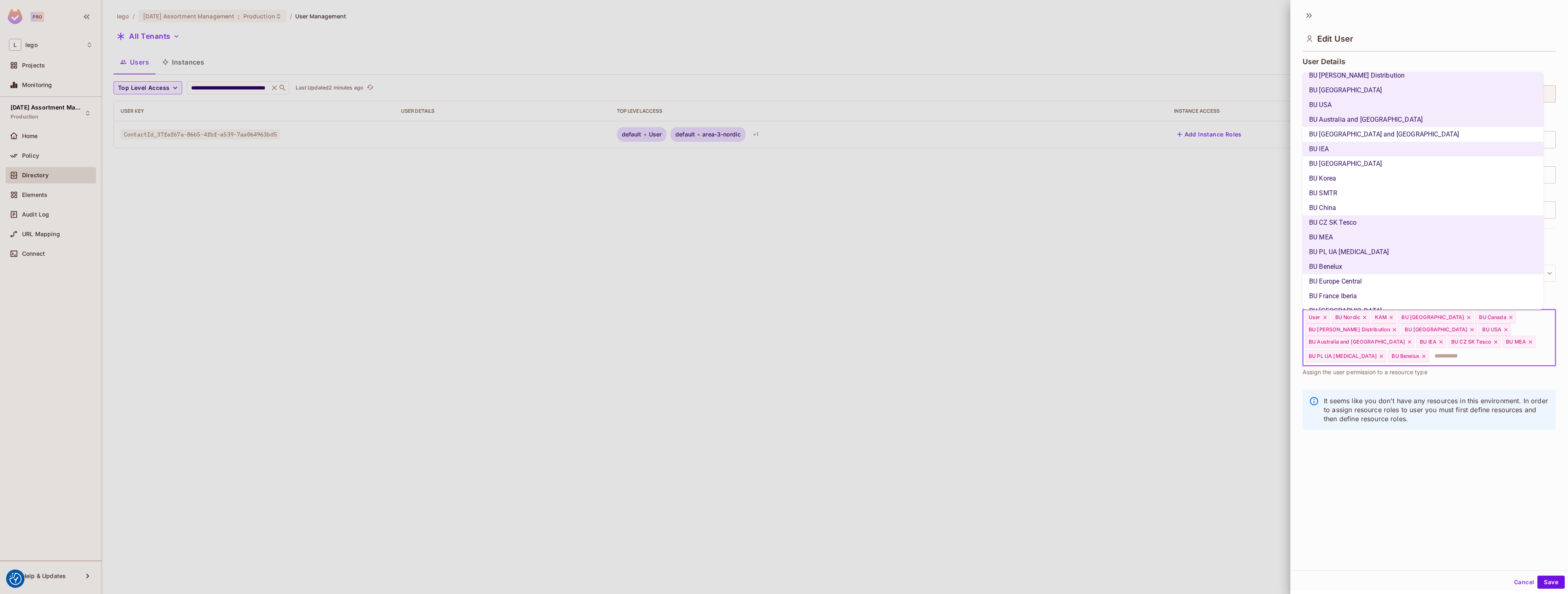
click at [784, 283] on li "BU Europe Central" at bounding box center [1423, 280] width 241 height 14
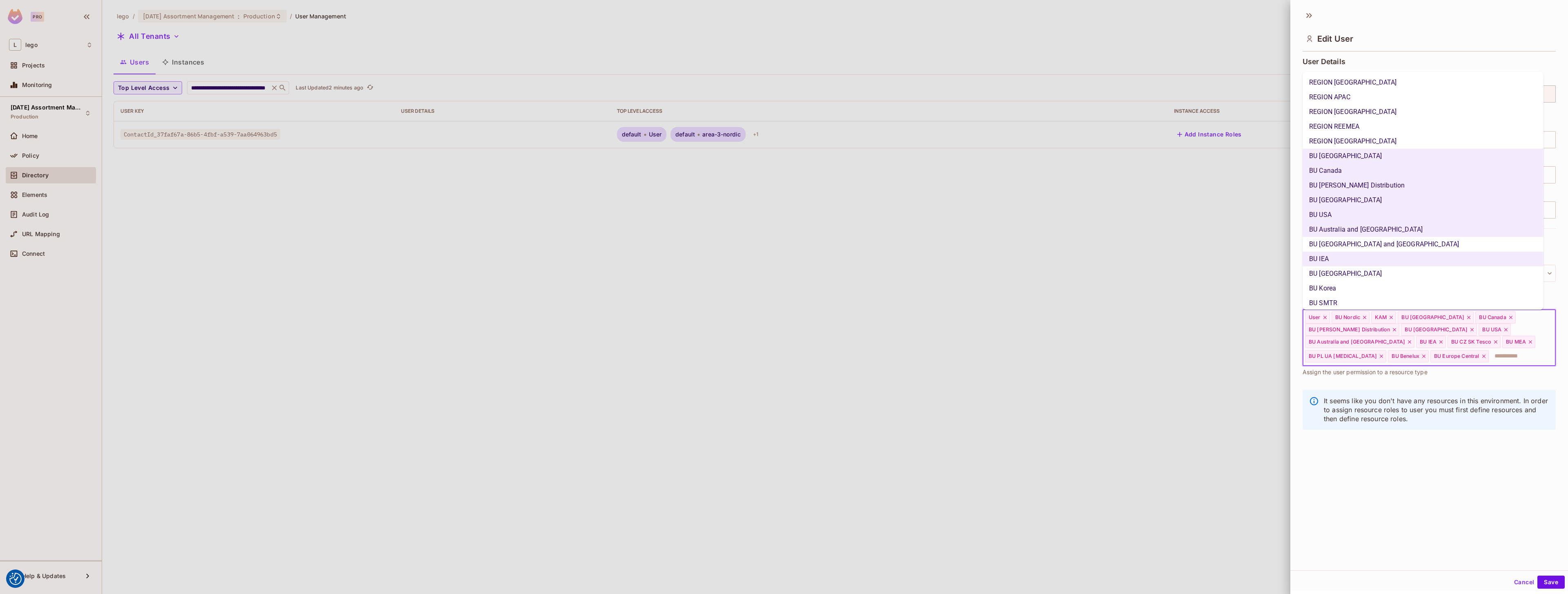
click at [784, 358] on input "text" at bounding box center [1515, 356] width 50 height 16
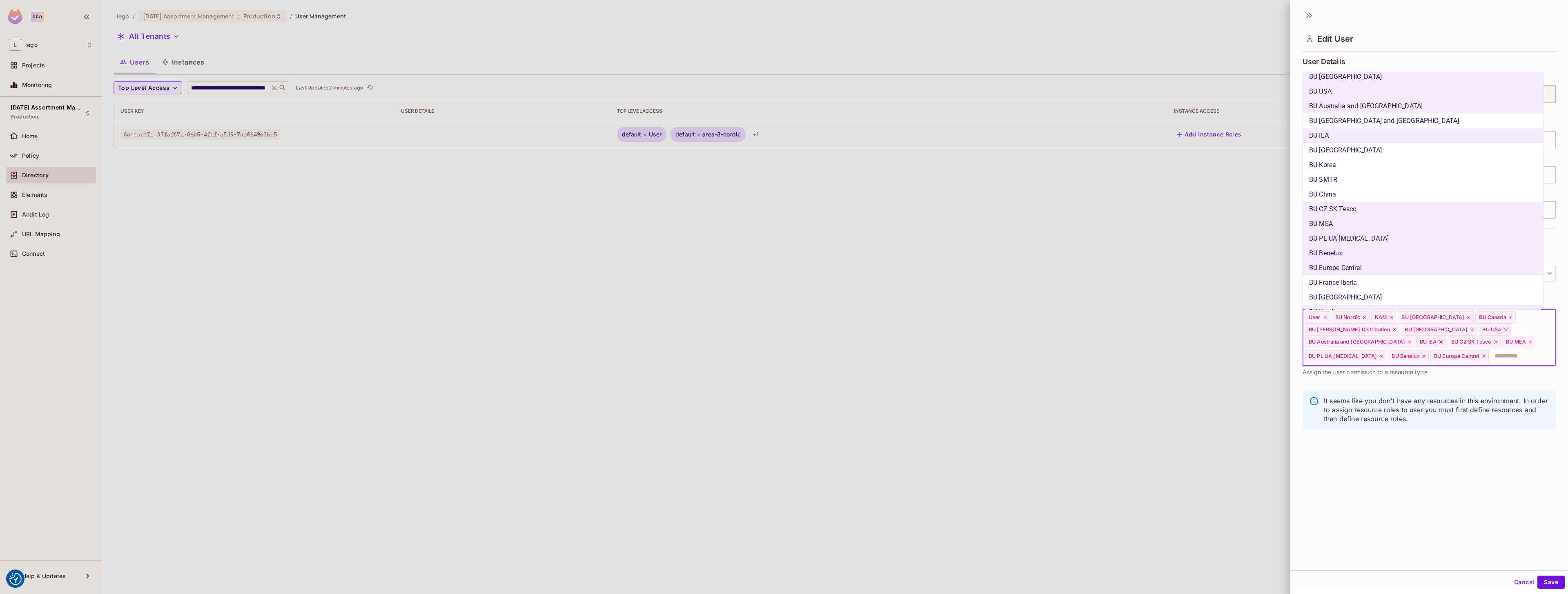
scroll to position [164, 0]
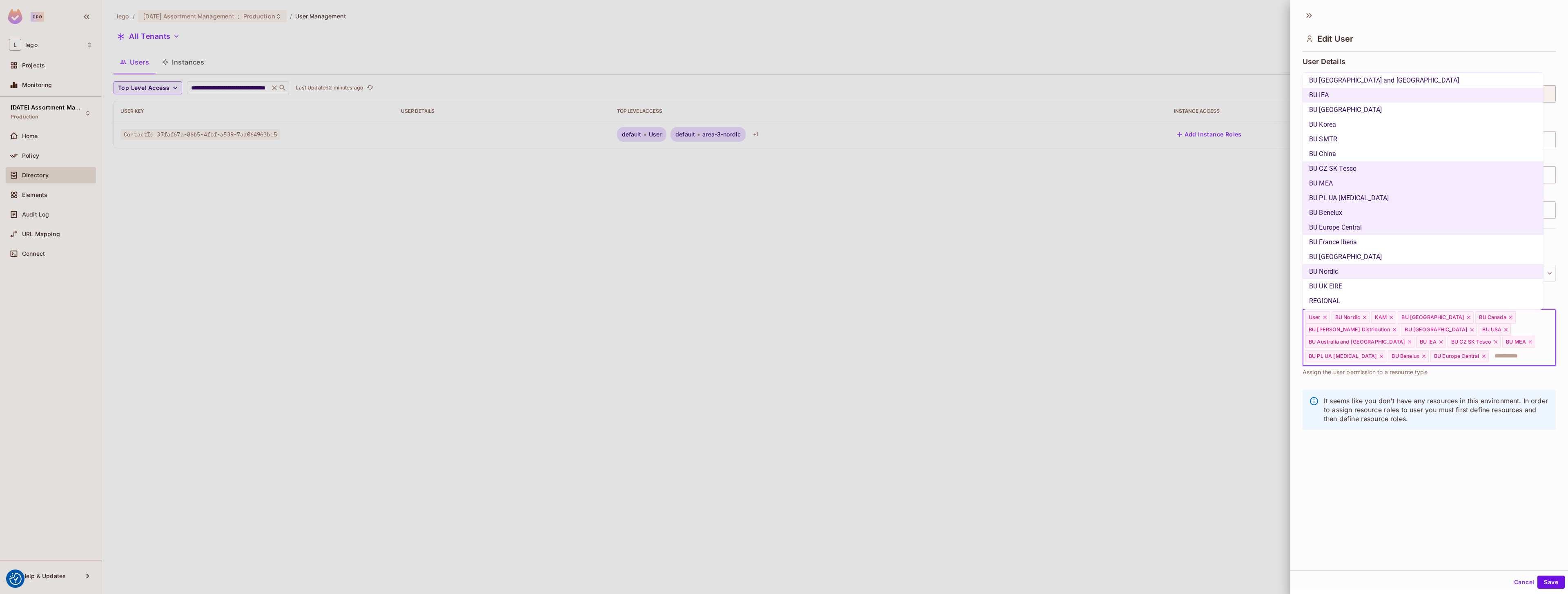
click at [784, 242] on li "BU France Iberia" at bounding box center [1423, 241] width 241 height 14
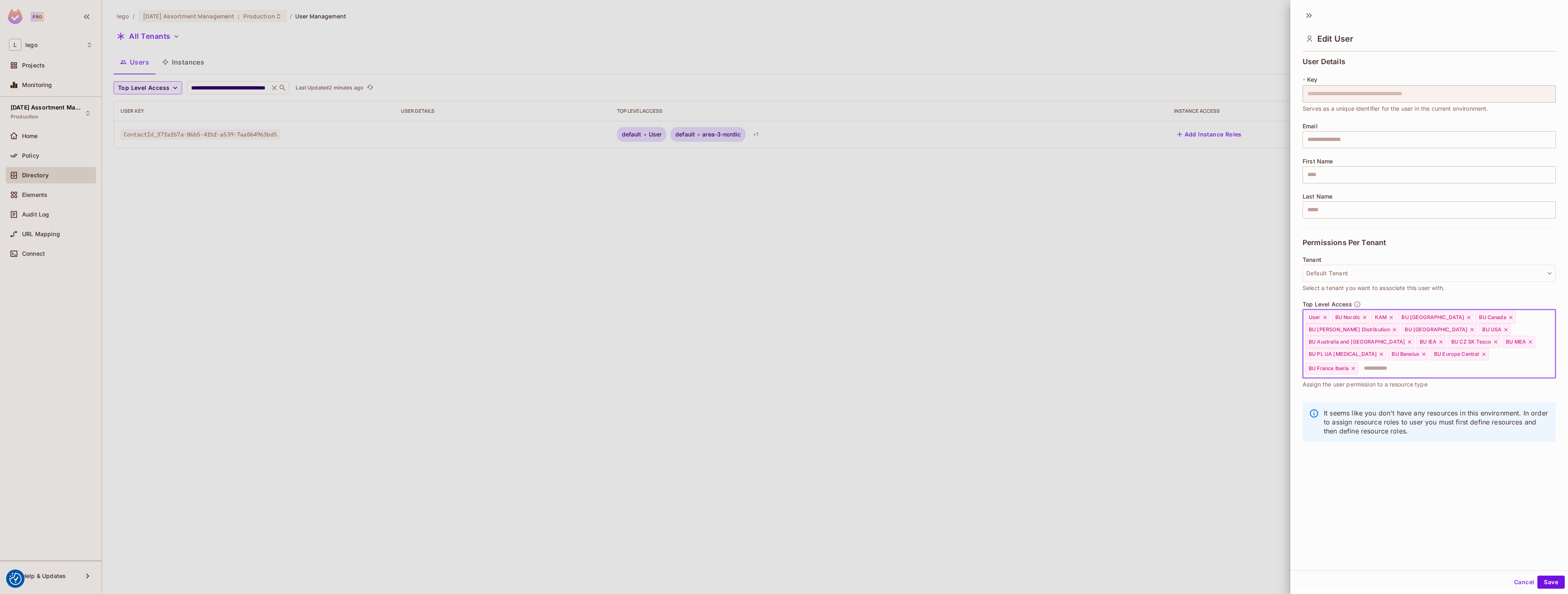
click at [784, 371] on input "text" at bounding box center [1448, 368] width 181 height 16
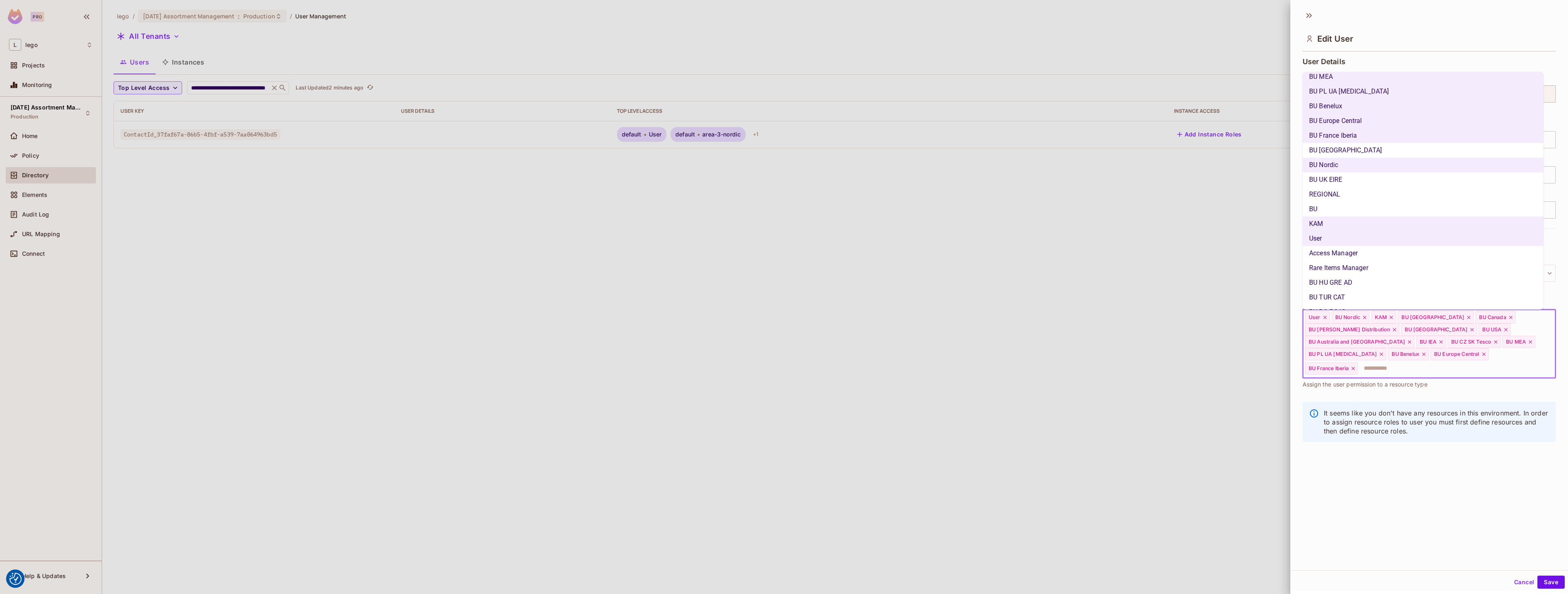
scroll to position [283, 0]
click at [784, 270] on li "BU HU GRE AD" at bounding box center [1423, 269] width 241 height 14
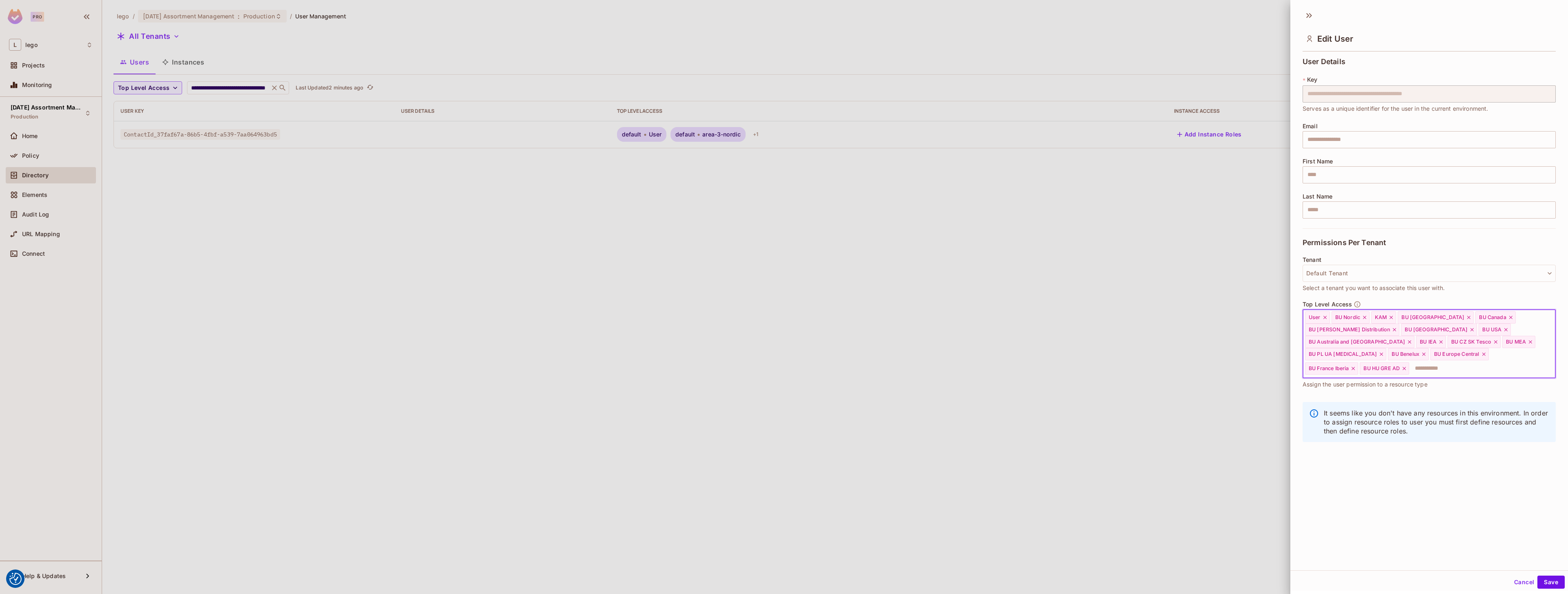
click at [784, 366] on input "text" at bounding box center [1475, 368] width 130 height 16
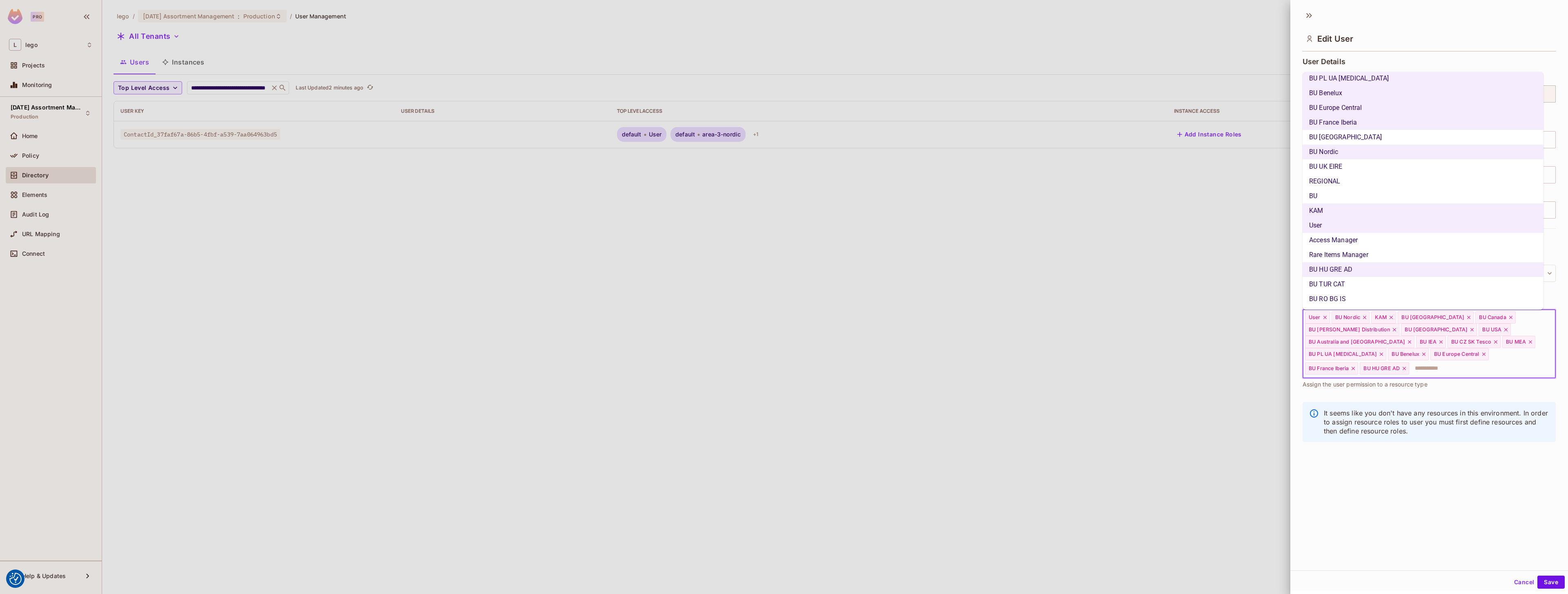
click at [784, 284] on li "BU TUR CAT" at bounding box center [1423, 284] width 241 height 14
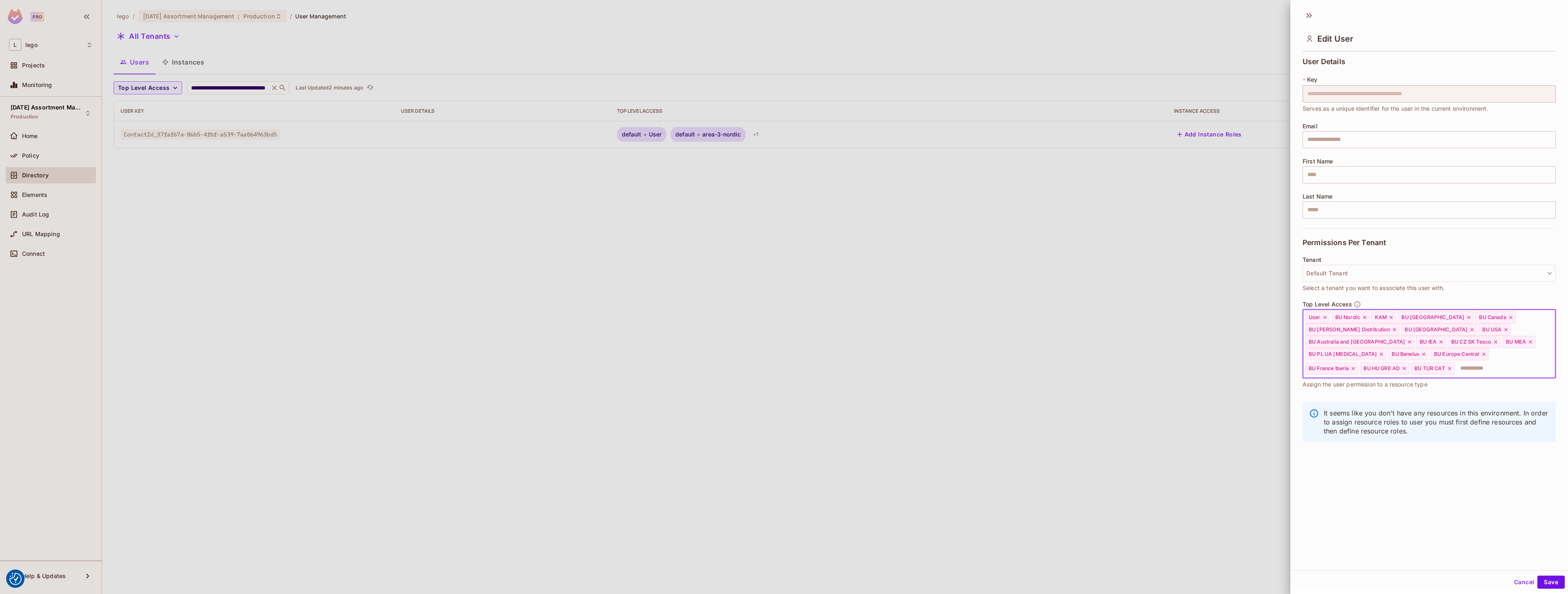
click at [784, 372] on input "text" at bounding box center [1498, 368] width 85 height 16
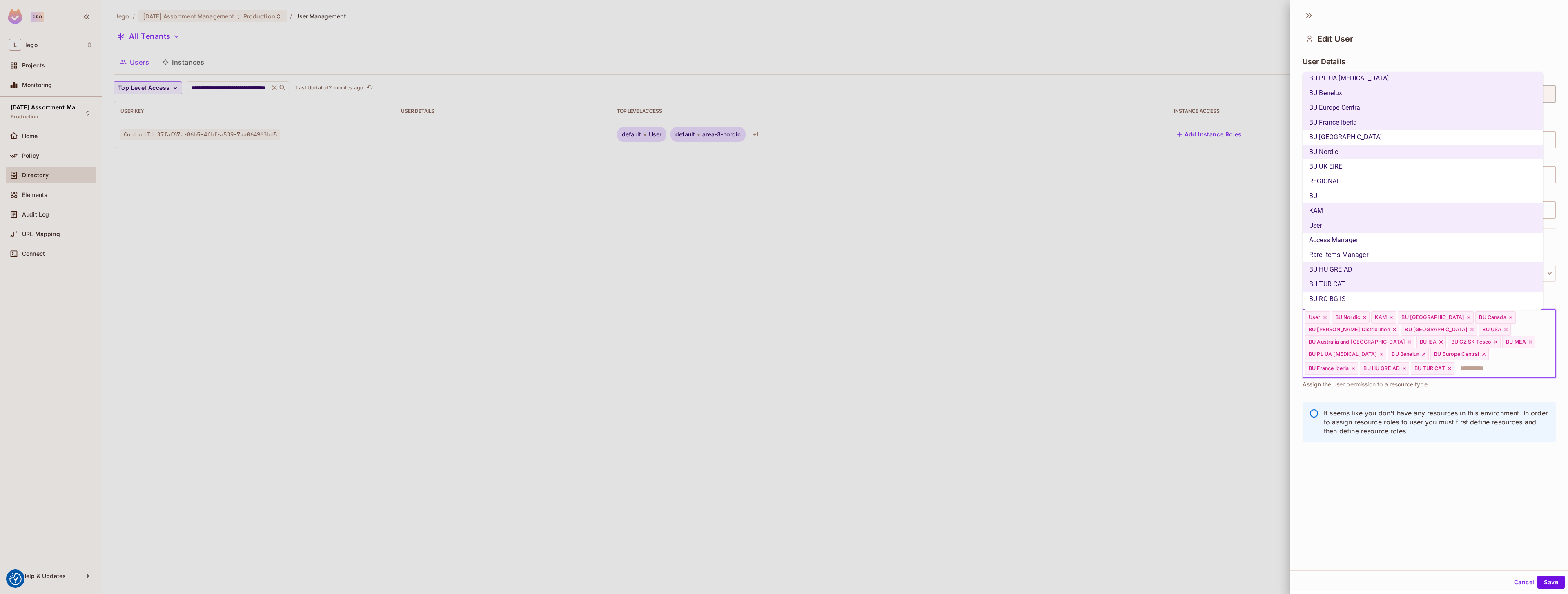
click at [784, 299] on li "BU RO BG IS" at bounding box center [1423, 298] width 241 height 14
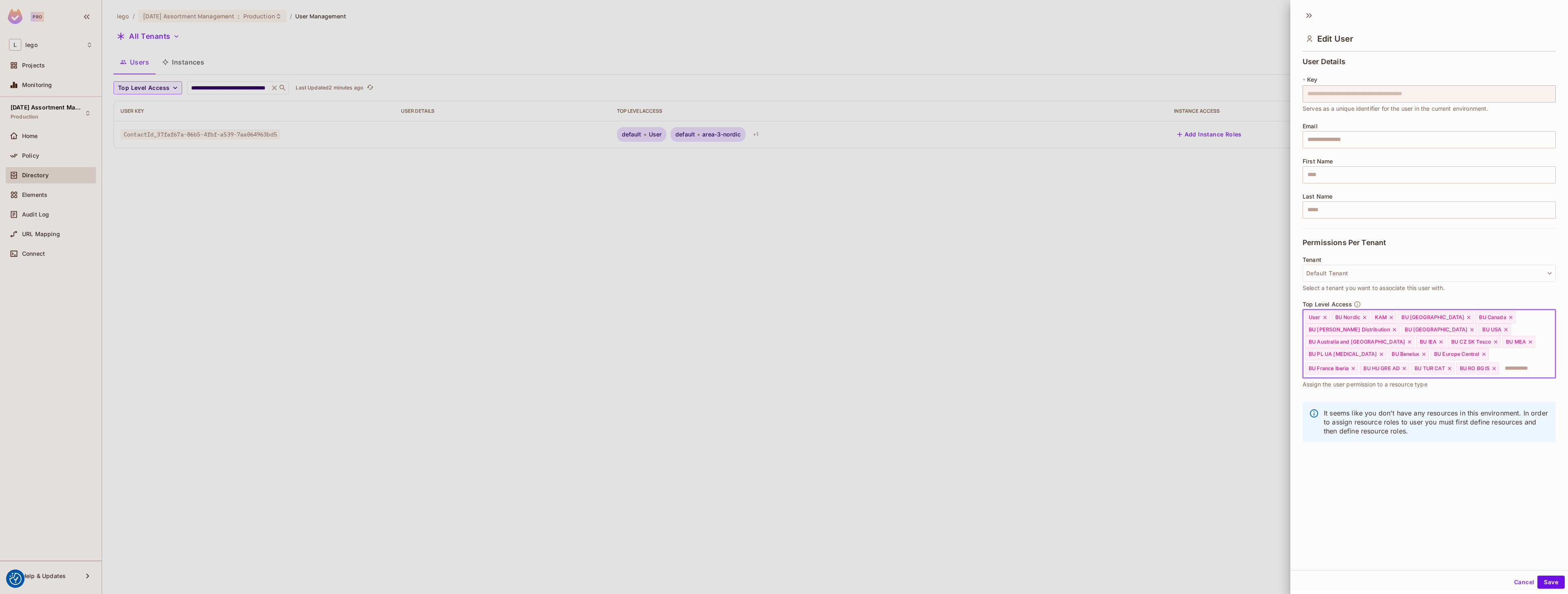
click at [784, 368] on input "text" at bounding box center [1520, 368] width 40 height 16
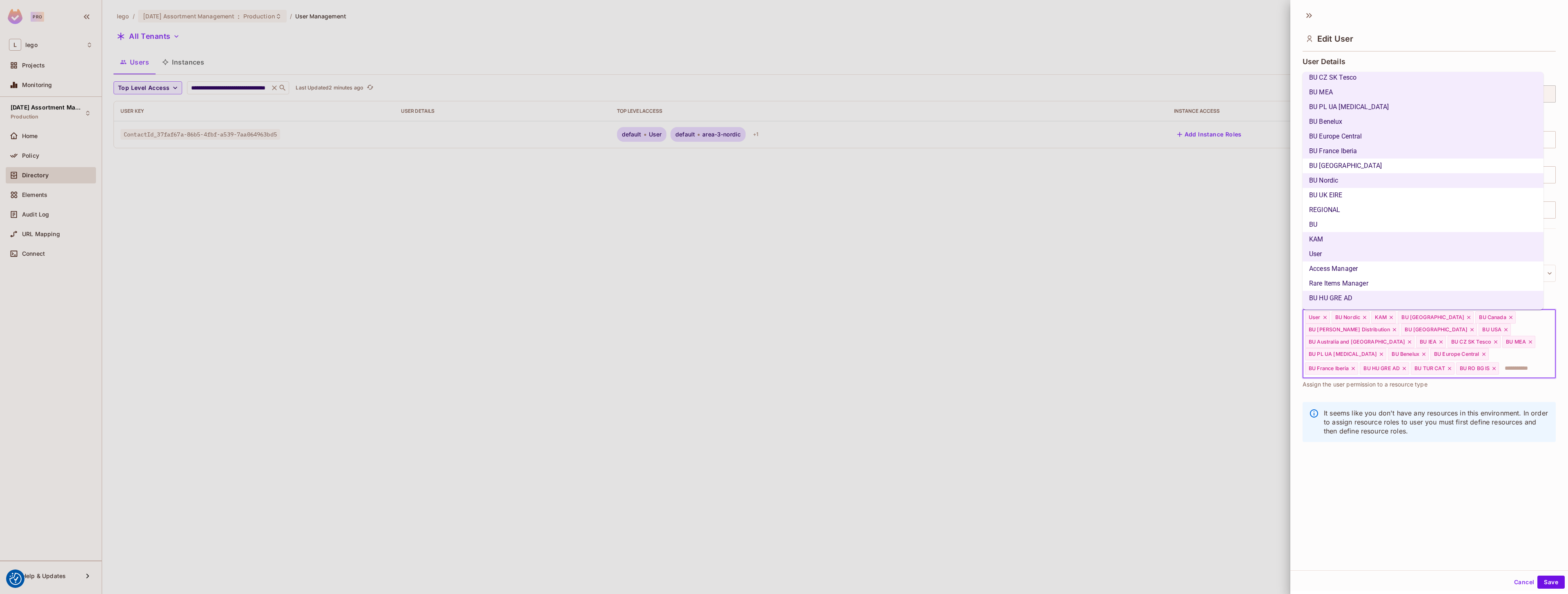
scroll to position [247, 0]
click at [784, 174] on li "BU [GEOGRAPHIC_DATA]" at bounding box center [1423, 172] width 241 height 14
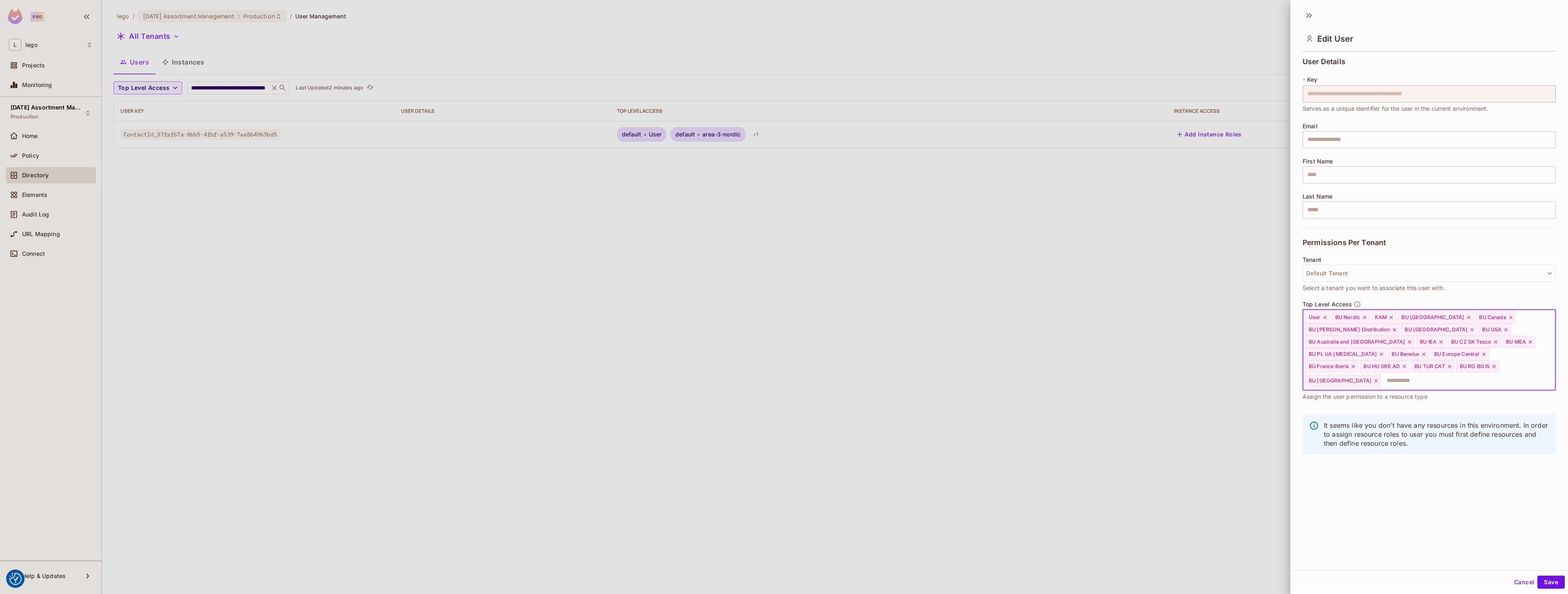
click at [784, 375] on input "text" at bounding box center [1460, 380] width 158 height 16
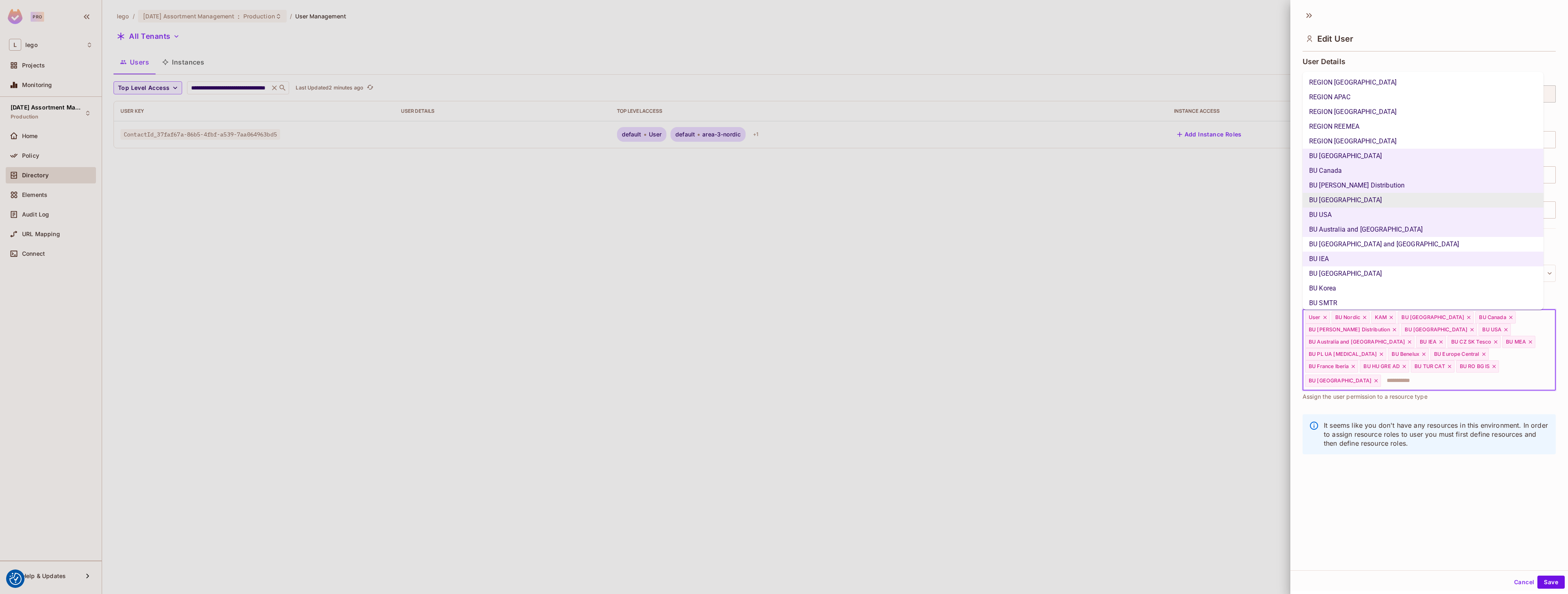
scroll to position [283, 0]
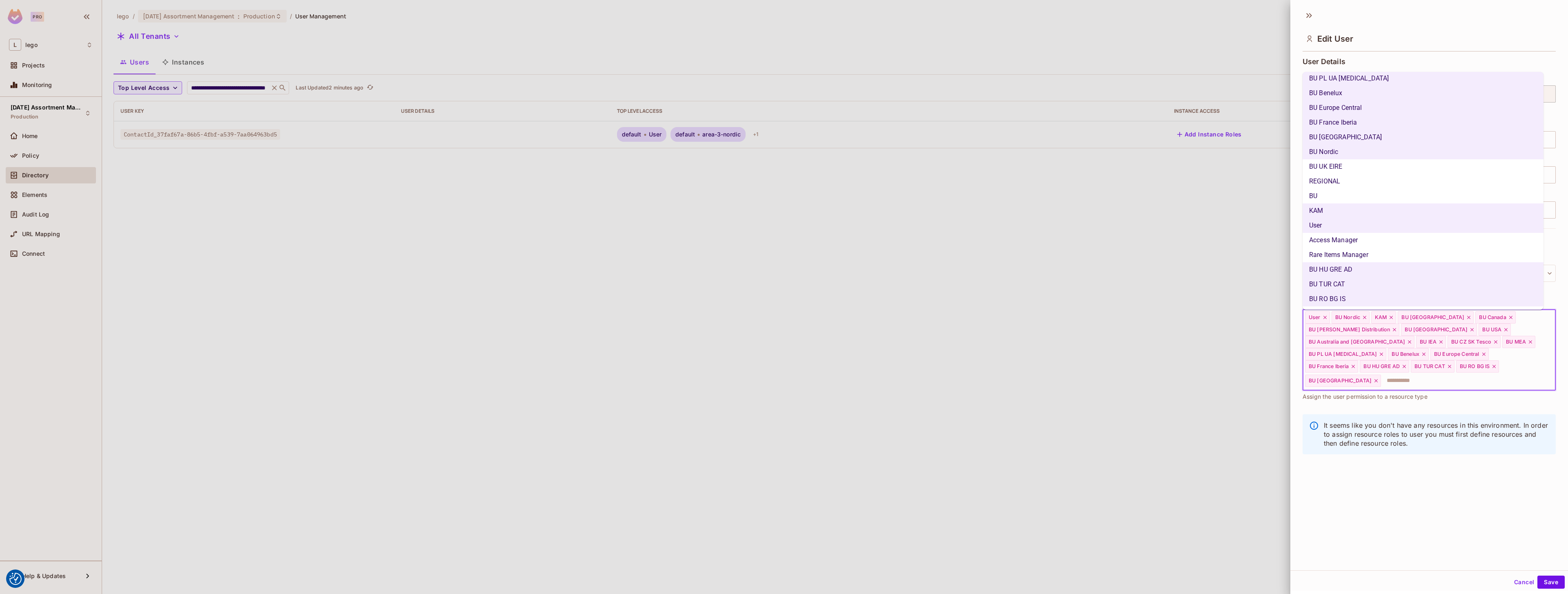
click at [784, 165] on li "BU UK EIRE" at bounding box center [1423, 166] width 241 height 14
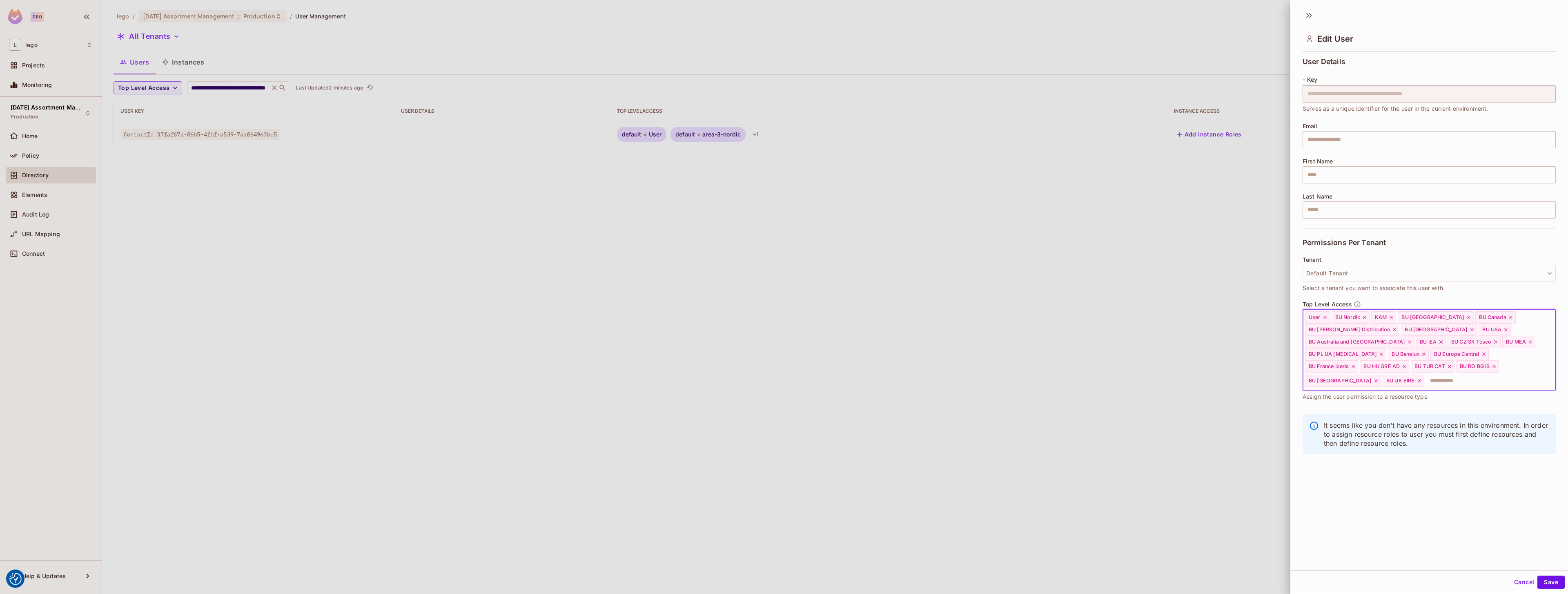
click at [784, 382] on input "text" at bounding box center [1482, 380] width 114 height 16
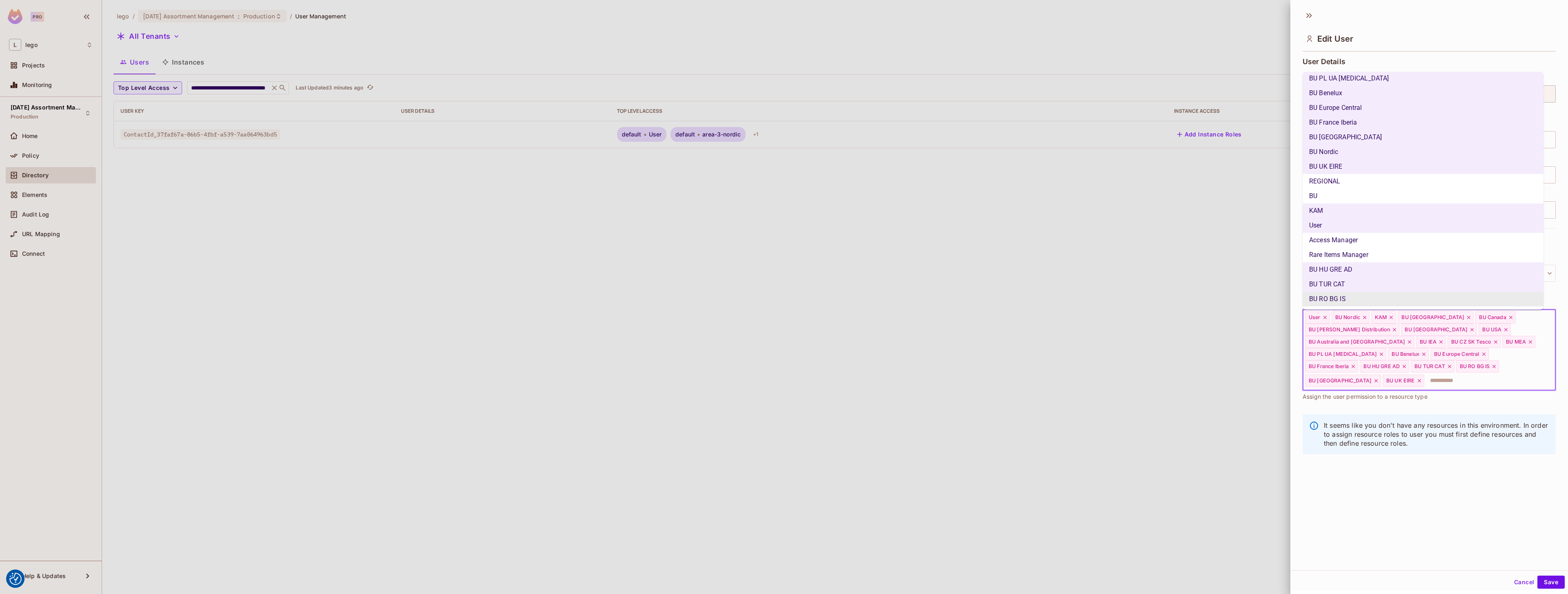
click at [784, 482] on div "**********" at bounding box center [1430, 288] width 278 height 564
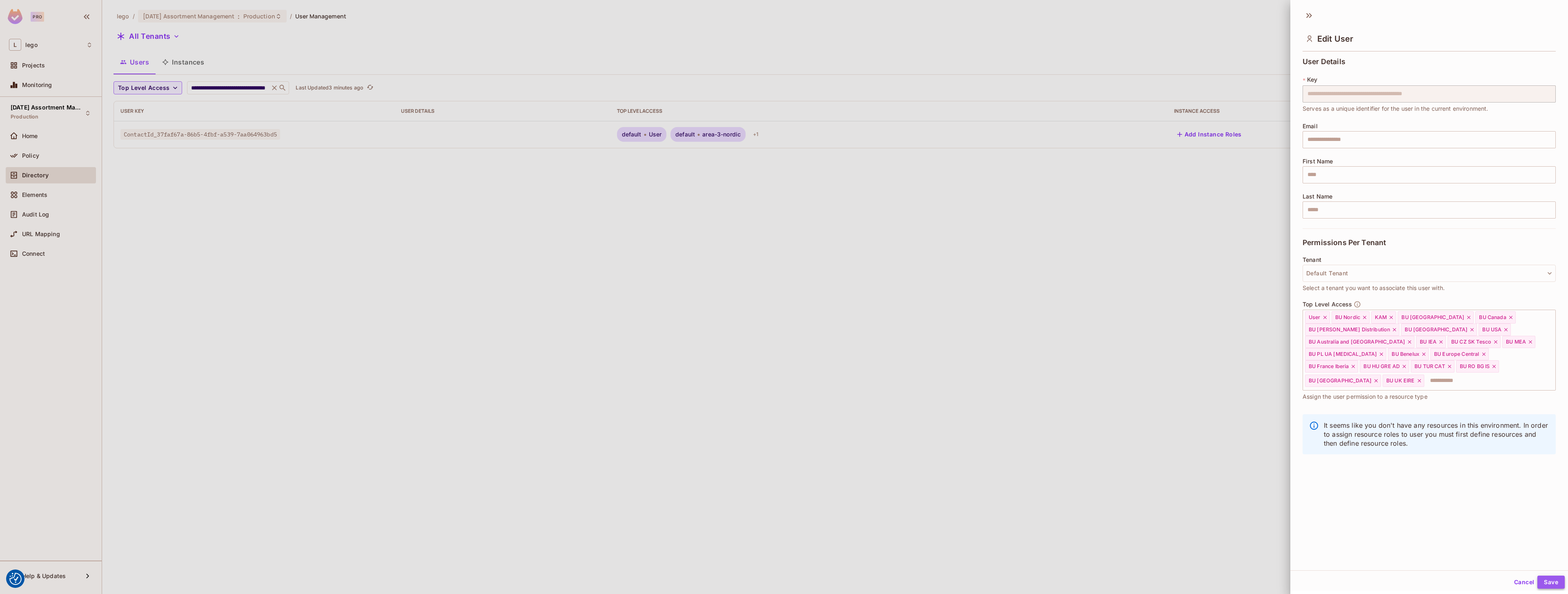
click at [784, 579] on button "Save" at bounding box center [1551, 581] width 27 height 13
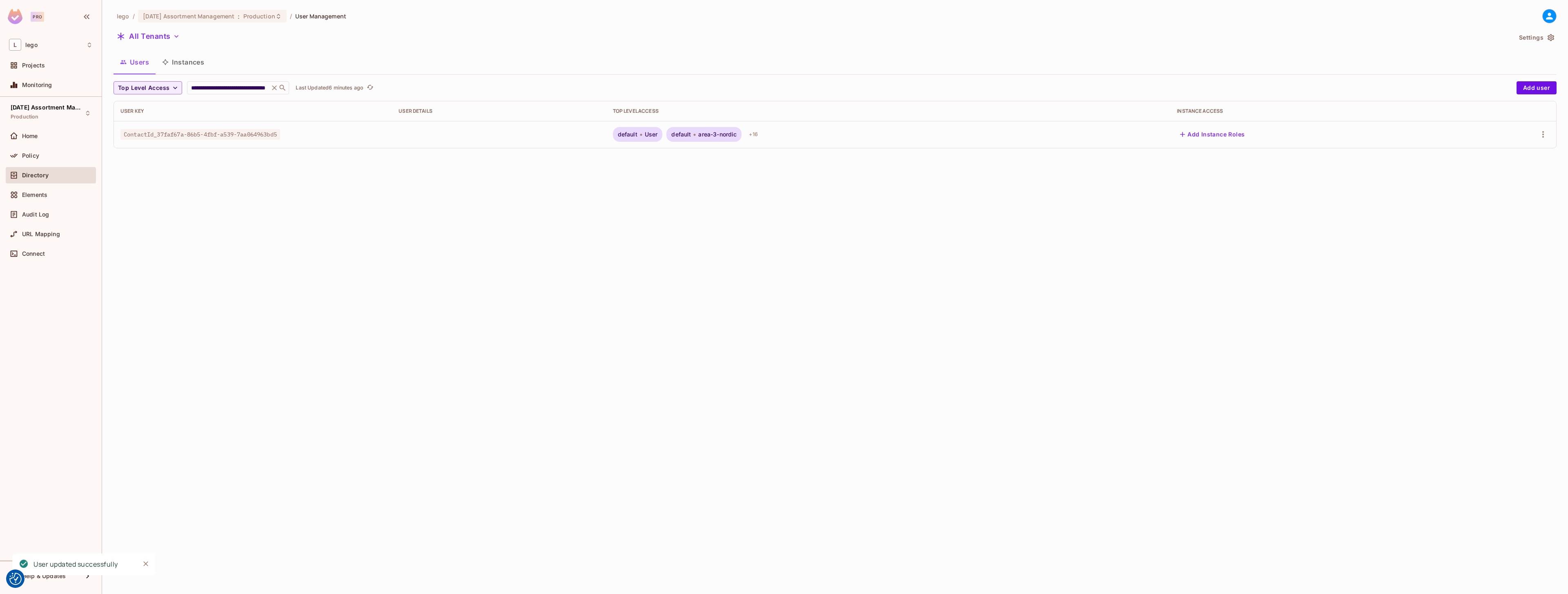
click at [784, 372] on div "**********" at bounding box center [835, 297] width 1466 height 594
